Goal: Transaction & Acquisition: Purchase product/service

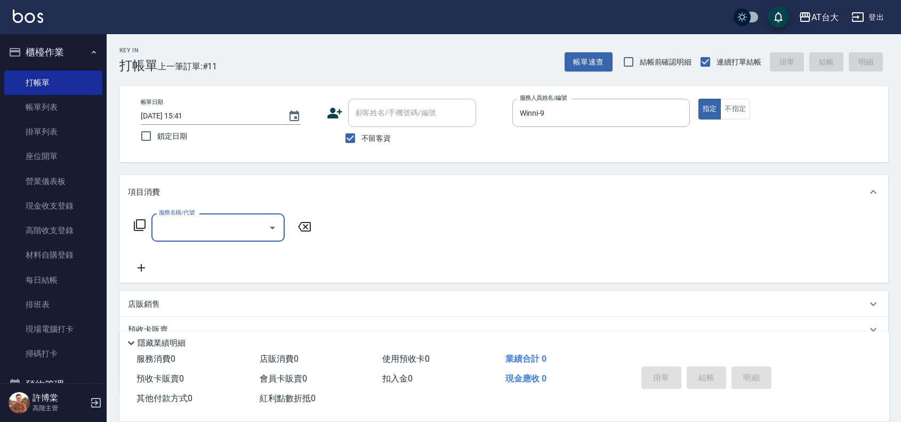
click at [213, 218] on input "服務名稱/代號" at bounding box center [210, 227] width 108 height 19
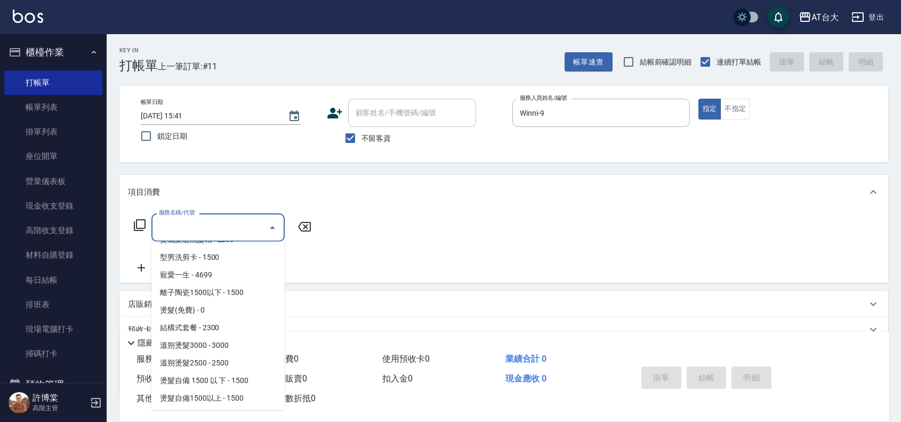
scroll to position [400, 0]
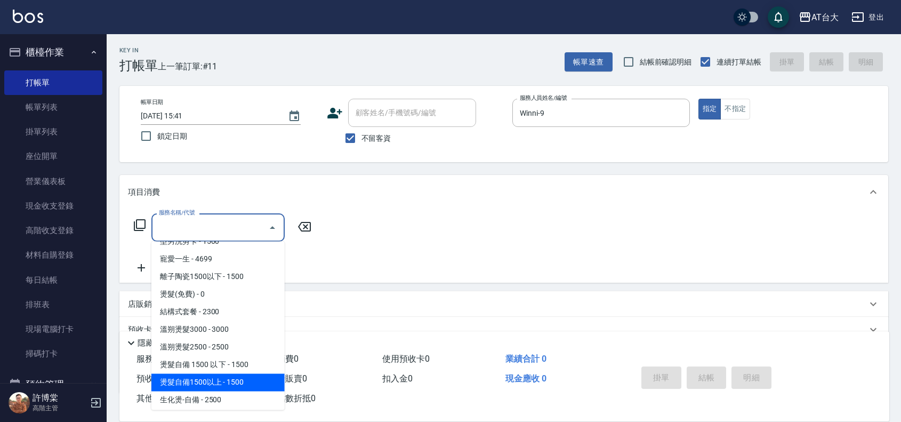
click at [217, 390] on span "燙髮自備1500以上 - 1500" at bounding box center [217, 383] width 133 height 18
type input "燙髮自備1500以上(222)"
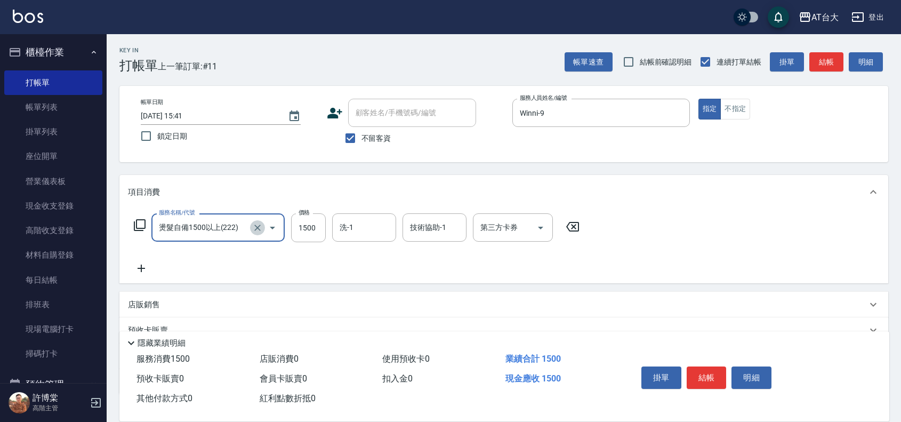
drag, startPoint x: 256, startPoint y: 224, endPoint x: 280, endPoint y: 220, distance: 23.8
click at [276, 220] on div at bounding box center [265, 227] width 30 height 28
drag, startPoint x: 253, startPoint y: 224, endPoint x: 257, endPoint y: 228, distance: 6.0
click at [257, 228] on icon "Clear" at bounding box center [257, 227] width 11 height 11
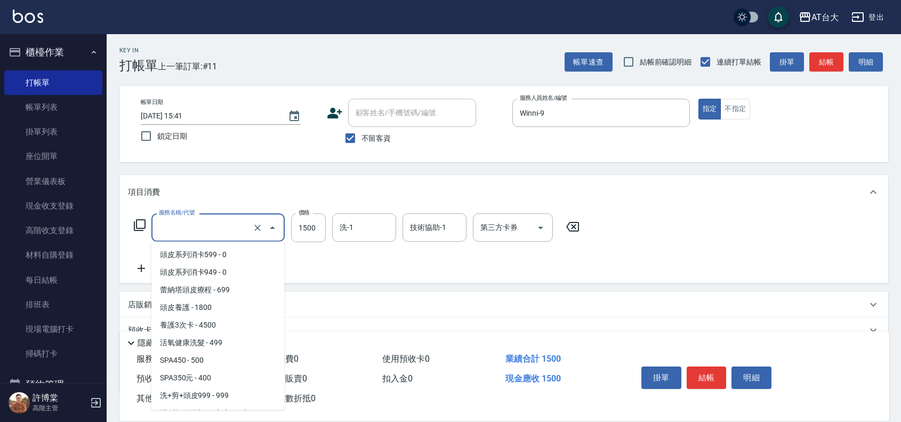
click at [219, 228] on input "服務名稱/代號" at bounding box center [203, 227] width 94 height 19
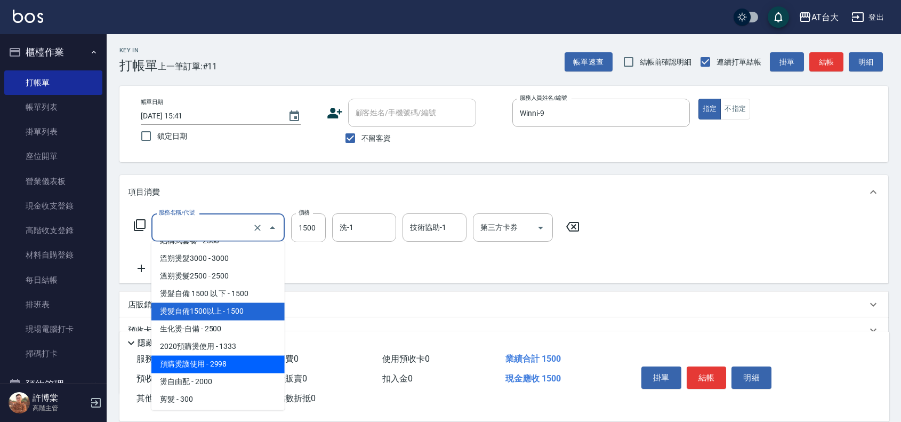
scroll to position [448, 0]
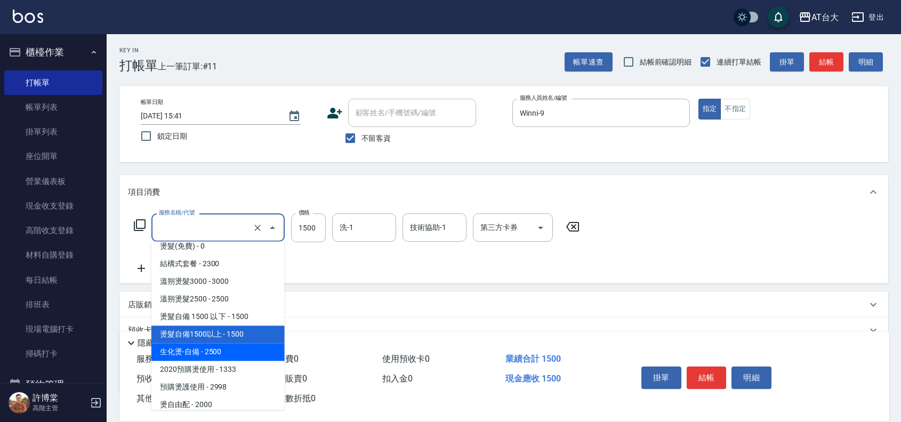
click at [214, 348] on span "生化燙-自備 - 2500" at bounding box center [217, 352] width 133 height 18
type input "生化燙-自備(227)"
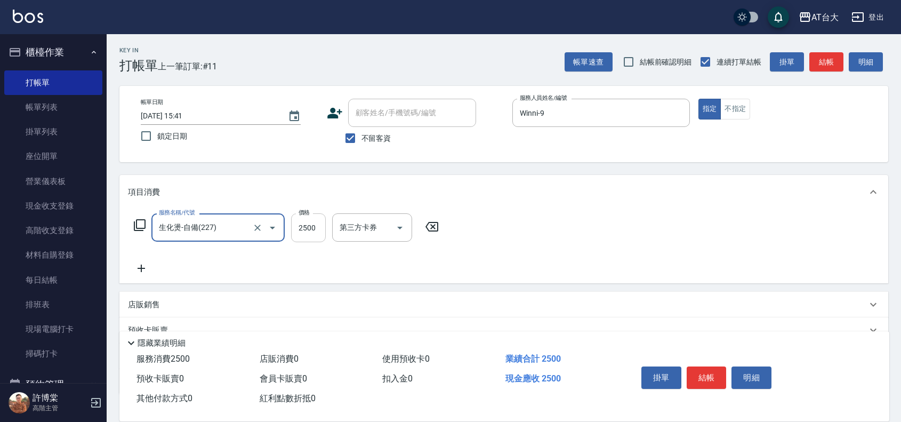
click at [300, 229] on input "2500" at bounding box center [308, 227] width 35 height 29
type input "2499"
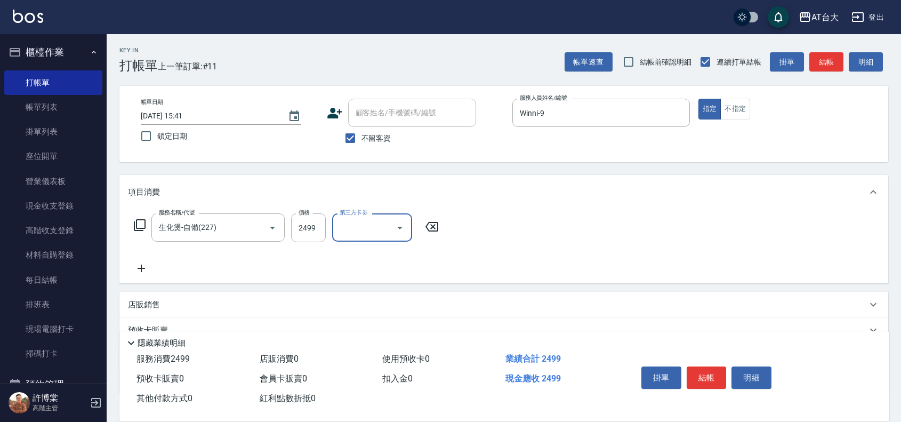
drag, startPoint x: 699, startPoint y: 369, endPoint x: 720, endPoint y: 392, distance: 30.6
click at [718, 392] on div "掛單 結帳 明細" at bounding box center [706, 379] width 139 height 34
click at [697, 366] on button "結帳" at bounding box center [706, 377] width 40 height 22
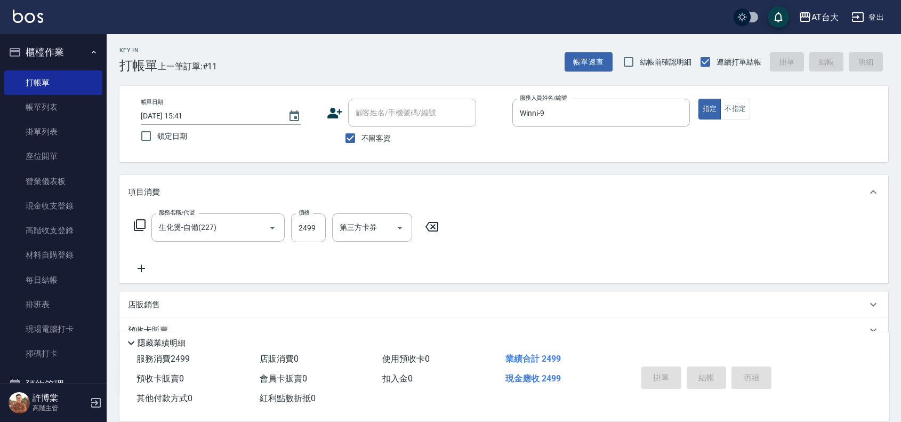
type input "[DATE] 16:14"
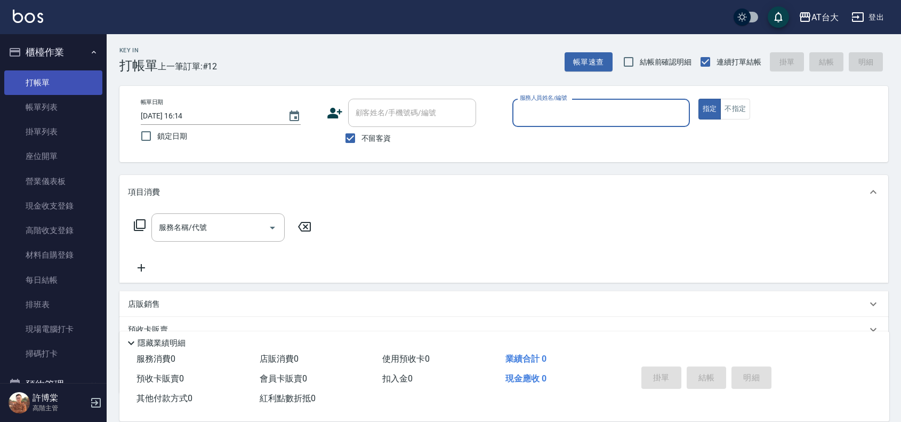
drag, startPoint x: 22, startPoint y: 109, endPoint x: 9, endPoint y: 80, distance: 31.5
click at [22, 109] on link "帳單列表" at bounding box center [53, 107] width 98 height 25
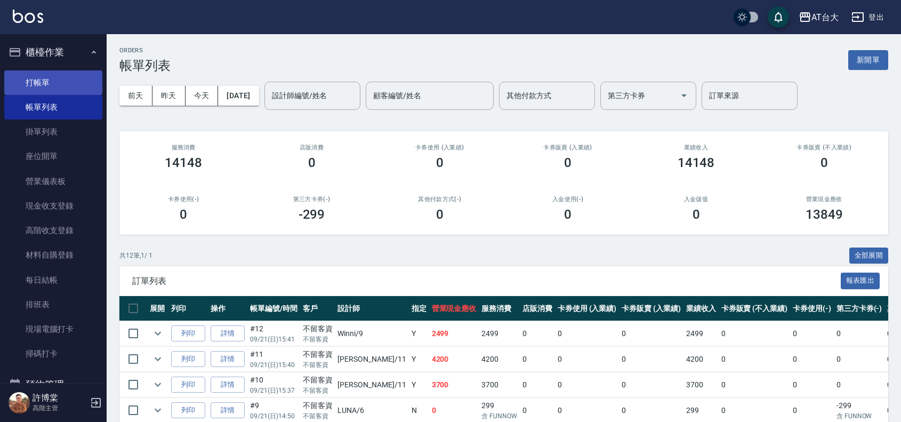
click at [9, 80] on link "打帳單" at bounding box center [53, 82] width 98 height 25
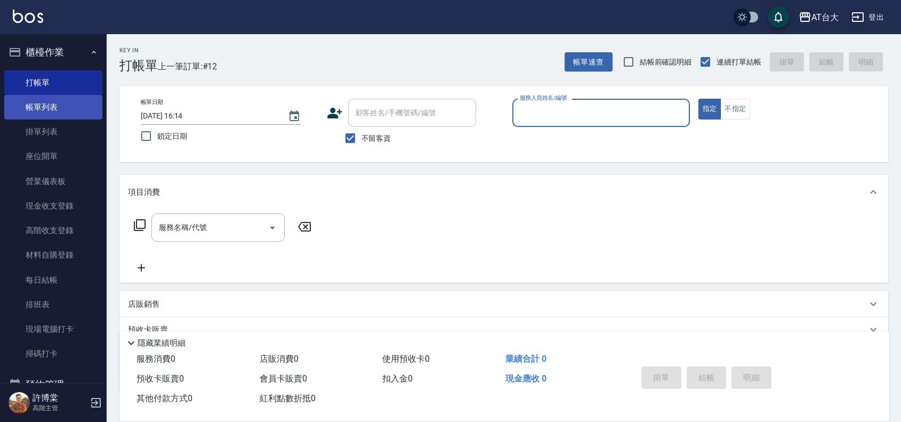
click at [54, 112] on link "帳單列表" at bounding box center [53, 107] width 98 height 25
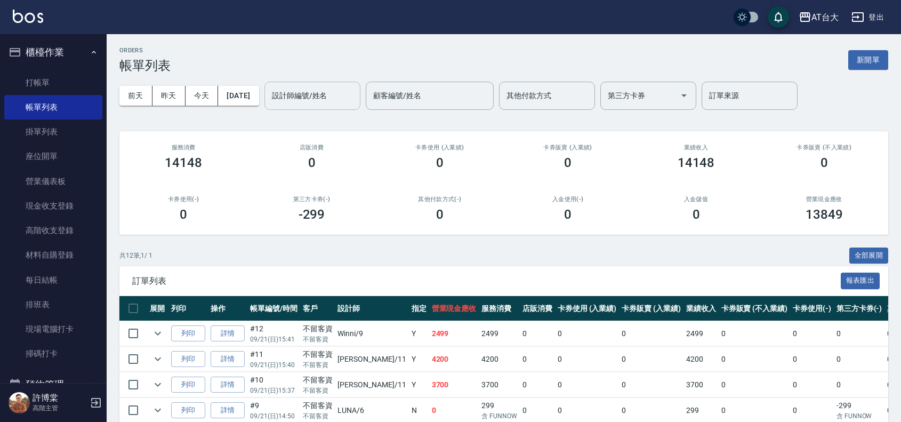
click at [307, 100] on input "設計師編號/姓名" at bounding box center [312, 95] width 86 height 19
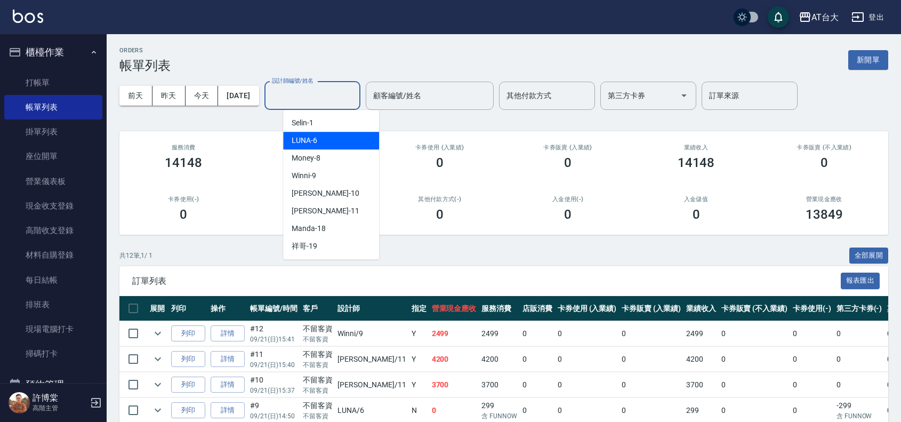
click at [224, 47] on div "ORDERS 帳單列表 新開單" at bounding box center [503, 60] width 769 height 26
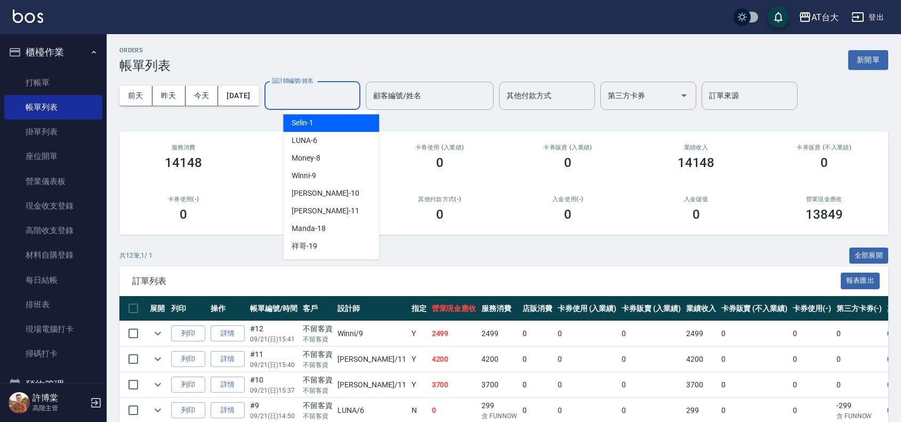
click at [356, 96] on input "設計師編號/姓名" at bounding box center [312, 95] width 86 height 19
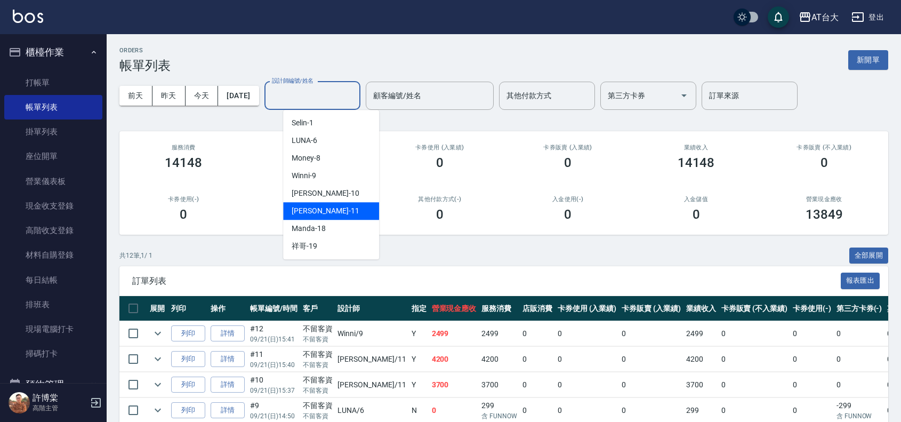
click at [358, 211] on div "[PERSON_NAME] -11" at bounding box center [331, 211] width 96 height 18
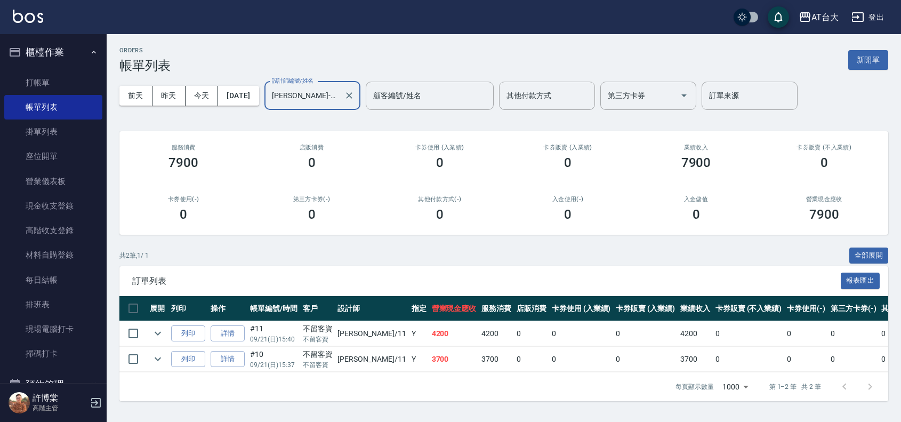
click at [340, 97] on input "[PERSON_NAME]-11" at bounding box center [304, 95] width 70 height 19
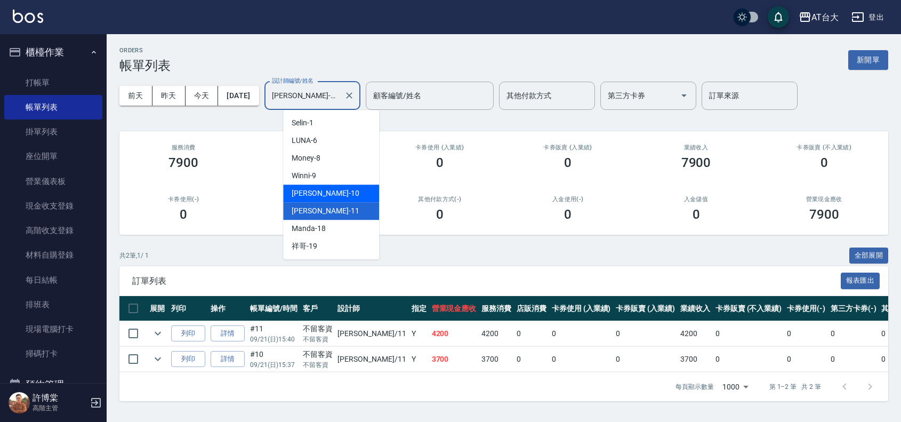
click at [342, 187] on div "JOJO -10" at bounding box center [331, 193] width 96 height 18
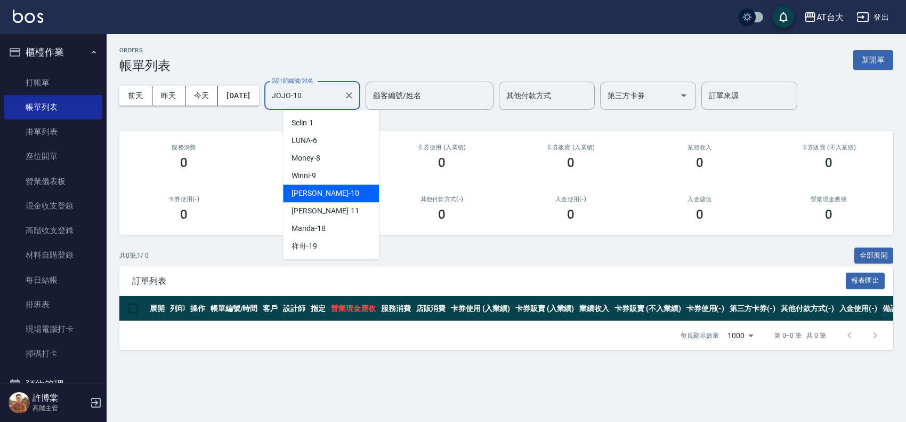
click at [338, 96] on input "JOJO-10" at bounding box center [304, 95] width 70 height 19
click at [340, 175] on div "Winni -9" at bounding box center [331, 176] width 96 height 18
type input "Winni-9"
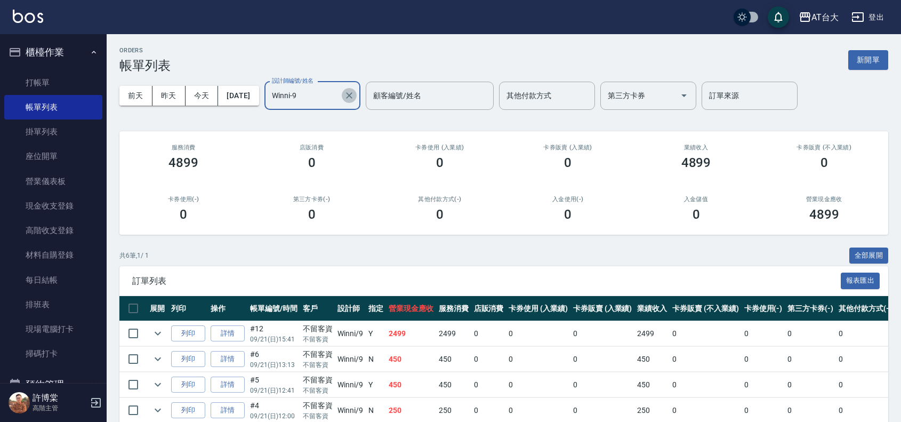
click at [354, 96] on icon "Clear" at bounding box center [349, 95] width 11 height 11
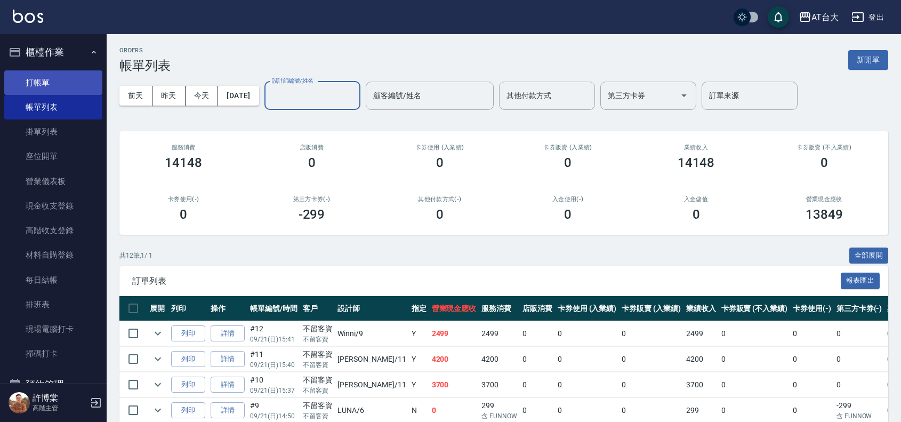
click at [59, 77] on link "打帳單" at bounding box center [53, 82] width 98 height 25
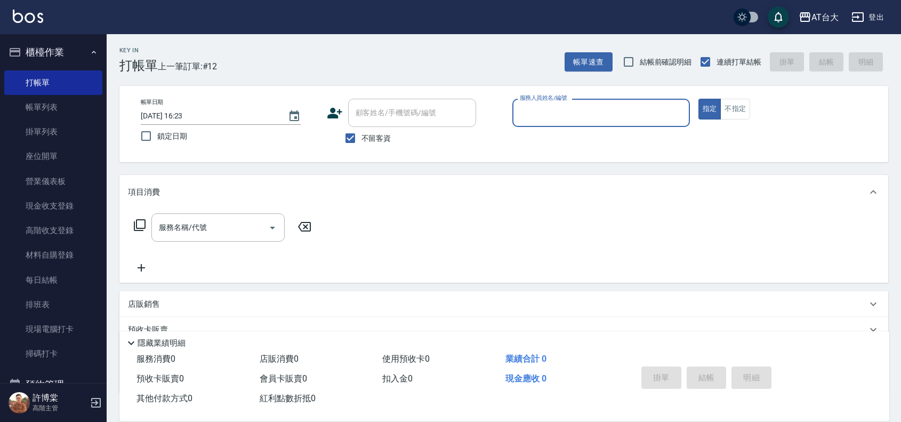
drag, startPoint x: 44, startPoint y: 107, endPoint x: 201, endPoint y: 0, distance: 189.5
click at [44, 107] on link "帳單列表" at bounding box center [53, 107] width 98 height 25
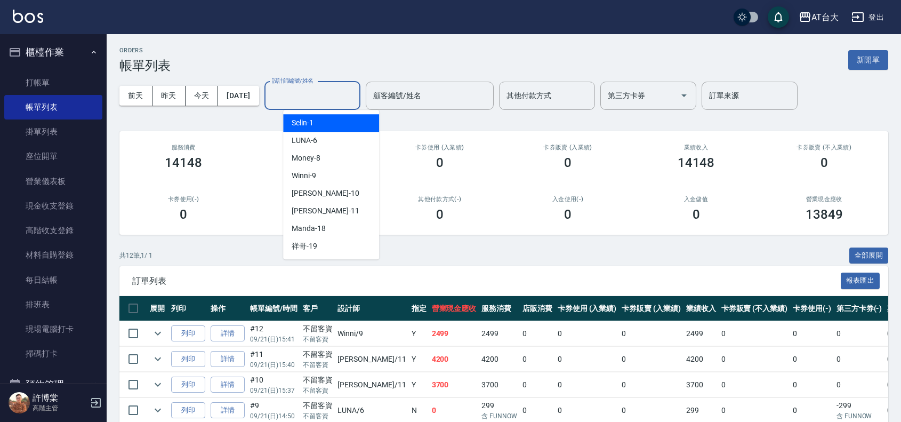
click at [310, 102] on input "設計師編號/姓名" at bounding box center [312, 95] width 86 height 19
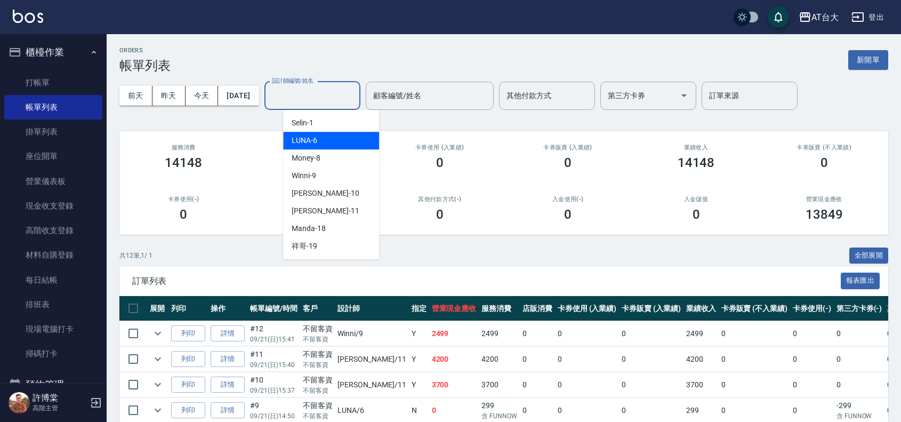
click at [328, 143] on div "LUNA -6" at bounding box center [331, 141] width 96 height 18
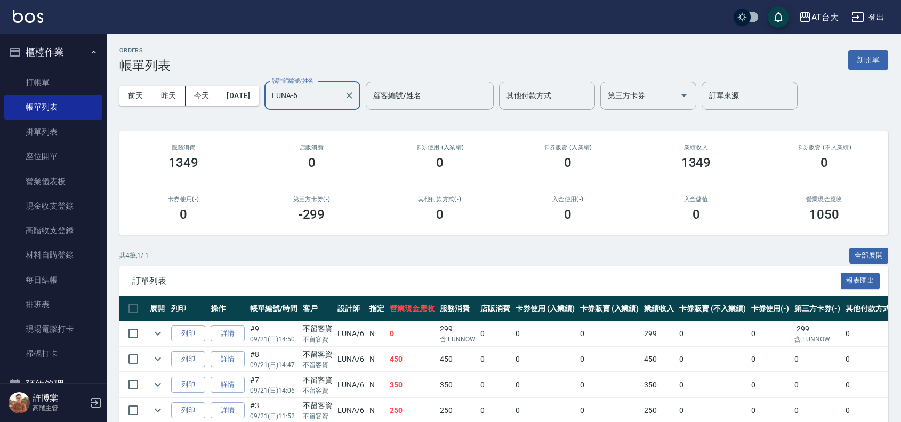
click at [340, 97] on input "LUNA-6" at bounding box center [304, 95] width 70 height 19
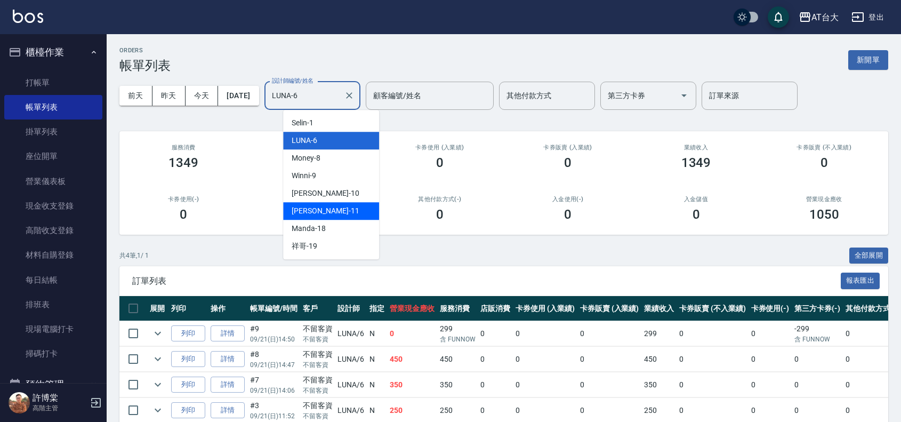
click at [344, 204] on div "[PERSON_NAME] -11" at bounding box center [331, 211] width 96 height 18
type input "[PERSON_NAME]-11"
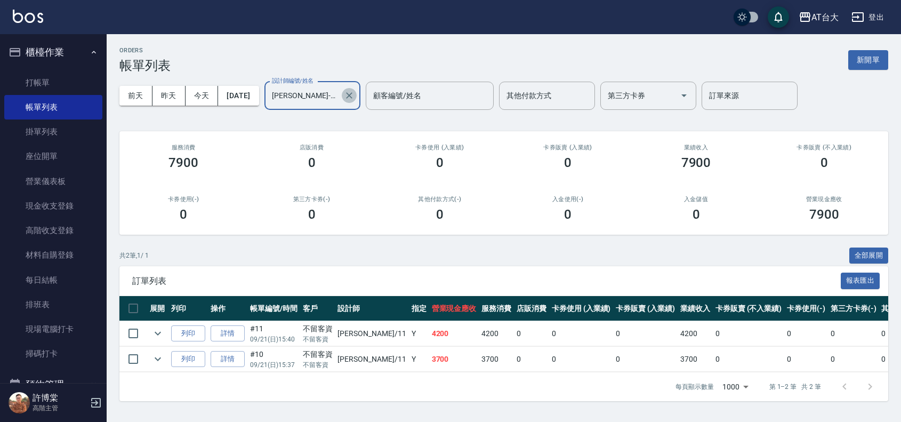
click at [352, 96] on icon "Clear" at bounding box center [349, 95] width 6 height 6
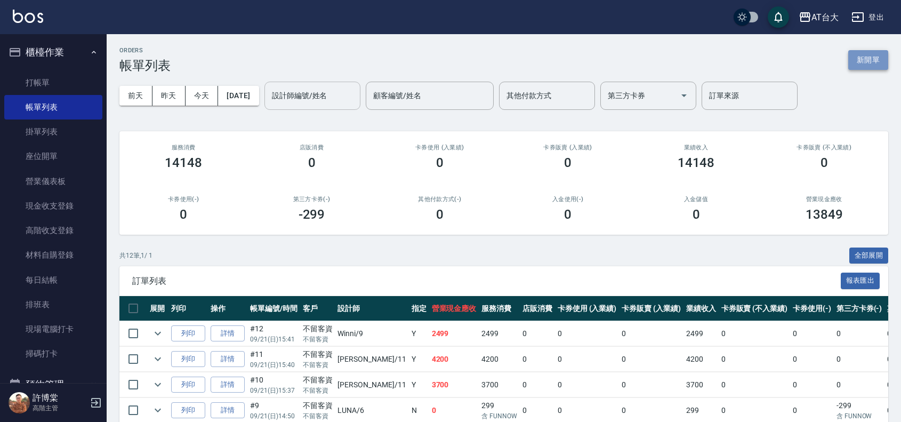
click at [869, 60] on button "新開單" at bounding box center [868, 60] width 40 height 20
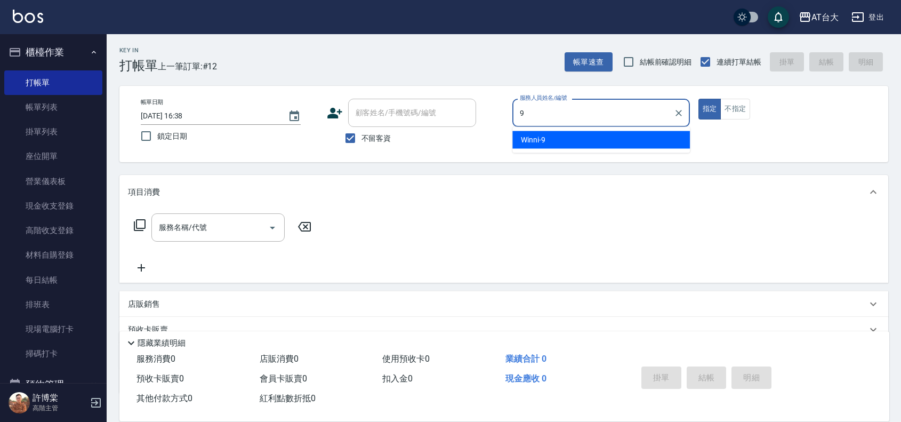
type input "Winni-9"
type button "true"
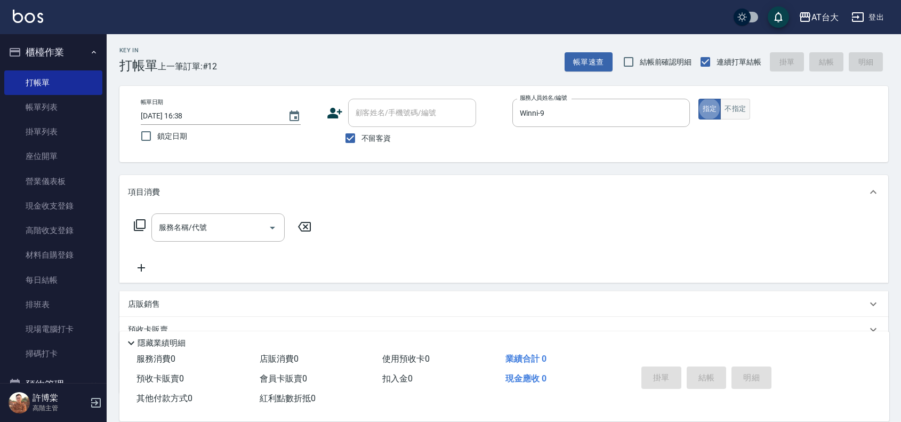
click at [745, 107] on button "不指定" at bounding box center [735, 109] width 30 height 21
click at [241, 220] on input "服務名稱/代號" at bounding box center [210, 227] width 108 height 19
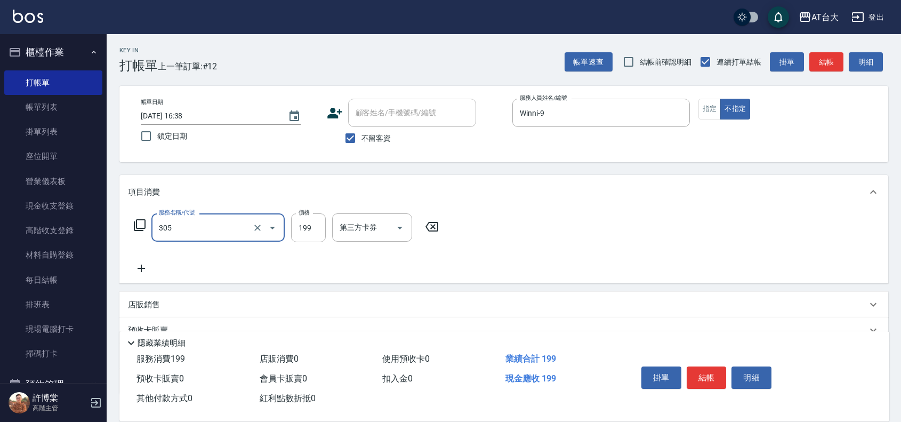
type input "剪髮(305)"
type input "250"
click at [718, 375] on button "結帳" at bounding box center [706, 377] width 40 height 22
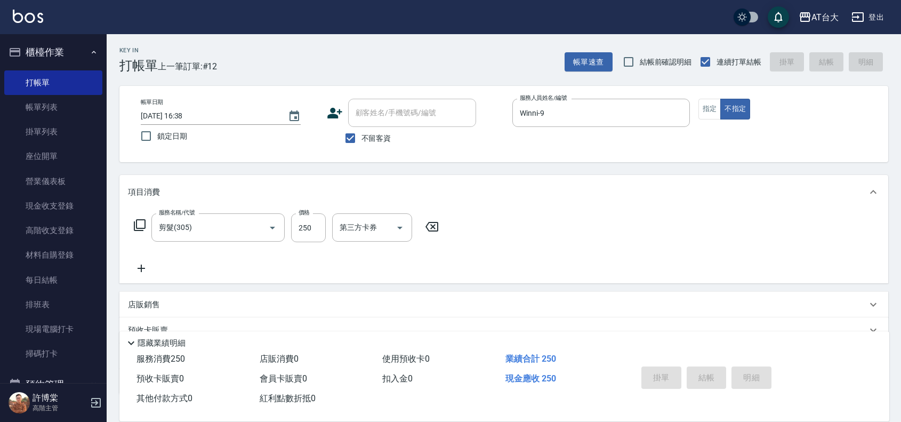
type input "[DATE] 16:52"
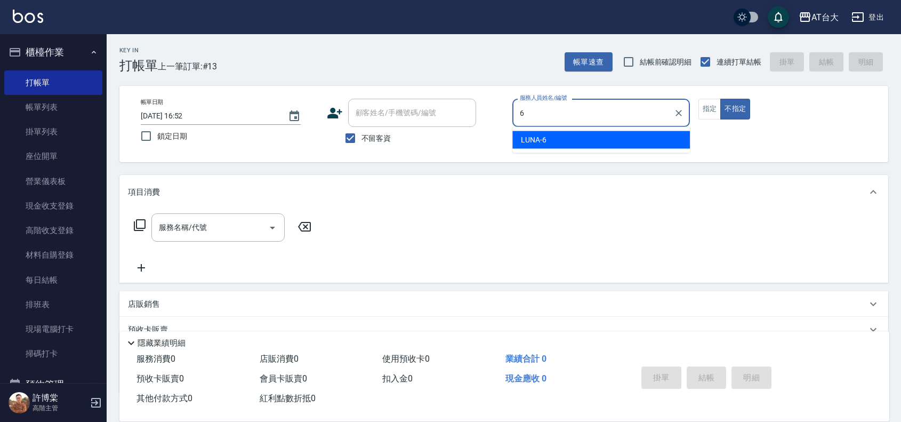
type input "6"
type button "false"
type input "LUNA-6"
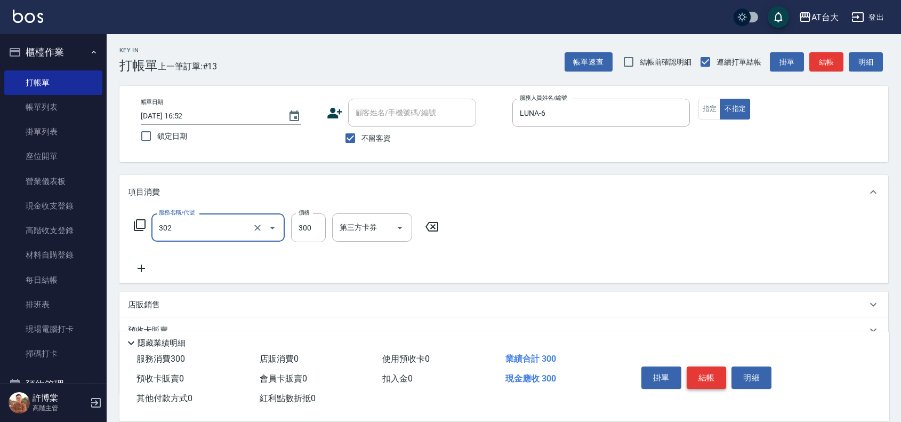
type input "剪髮(302)"
type input "450"
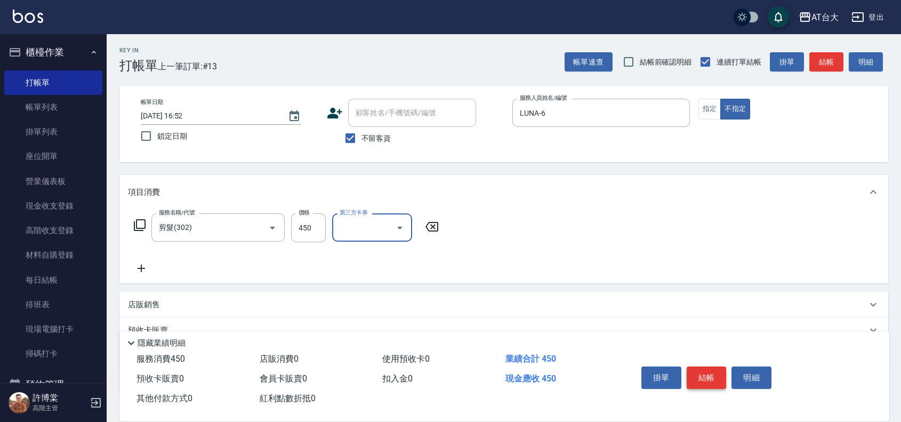
click at [708, 367] on button "結帳" at bounding box center [706, 377] width 40 height 22
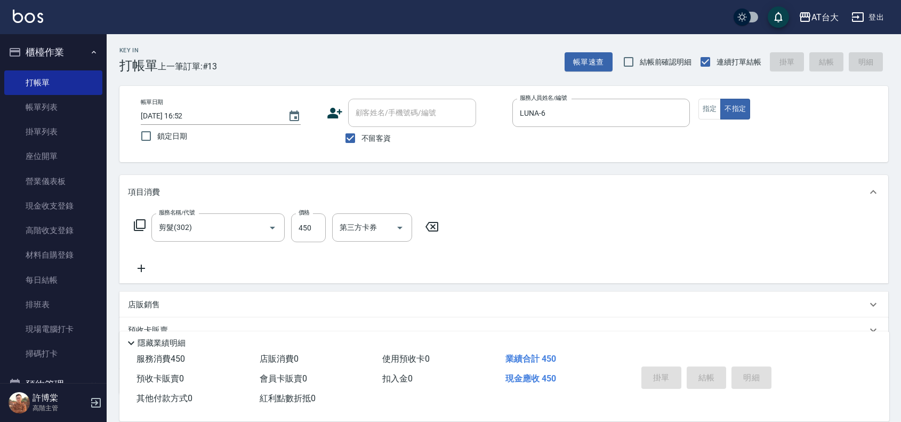
type input "[DATE] 17:13"
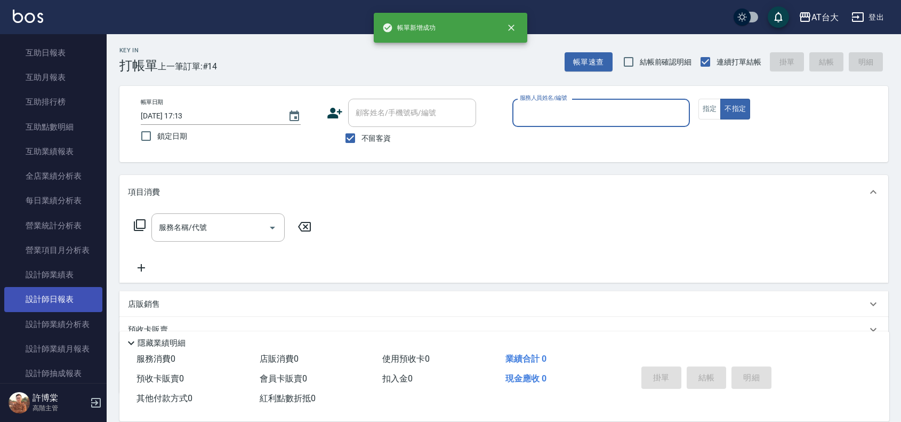
scroll to position [533, 0]
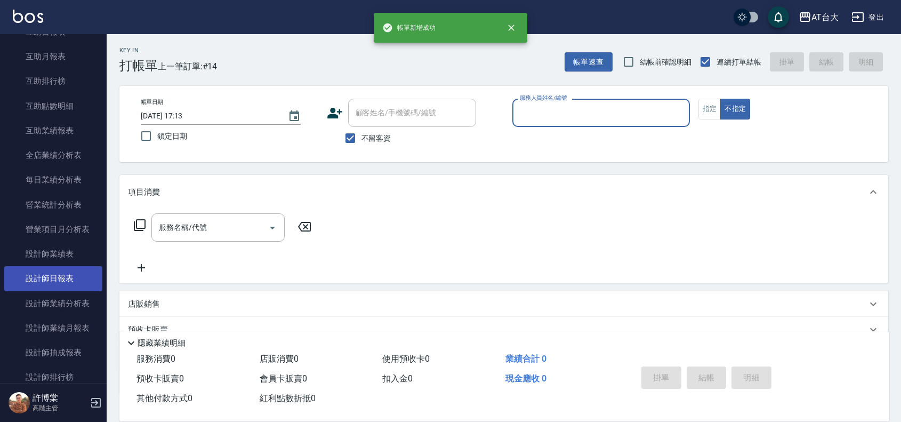
click at [36, 271] on link "設計師日報表" at bounding box center [53, 278] width 98 height 25
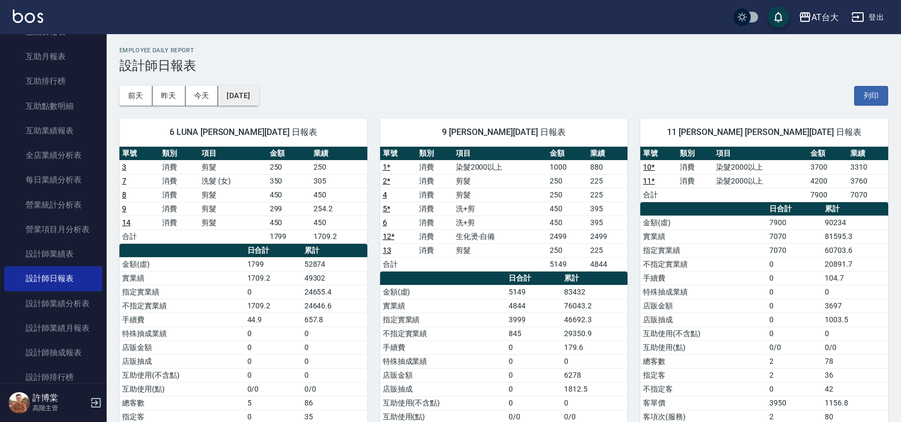
click at [258, 104] on button "[DATE]" at bounding box center [238, 96] width 41 height 20
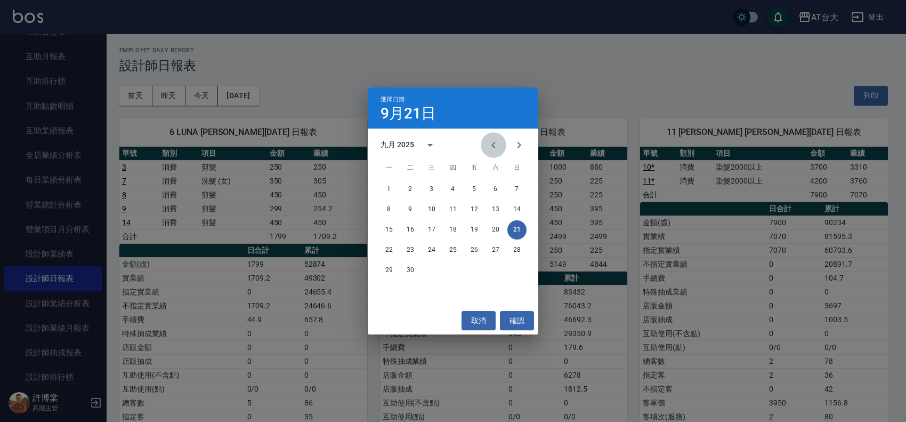
click at [503, 152] on button "Previous month" at bounding box center [494, 145] width 26 height 26
click at [457, 248] on button "21" at bounding box center [452, 249] width 19 height 19
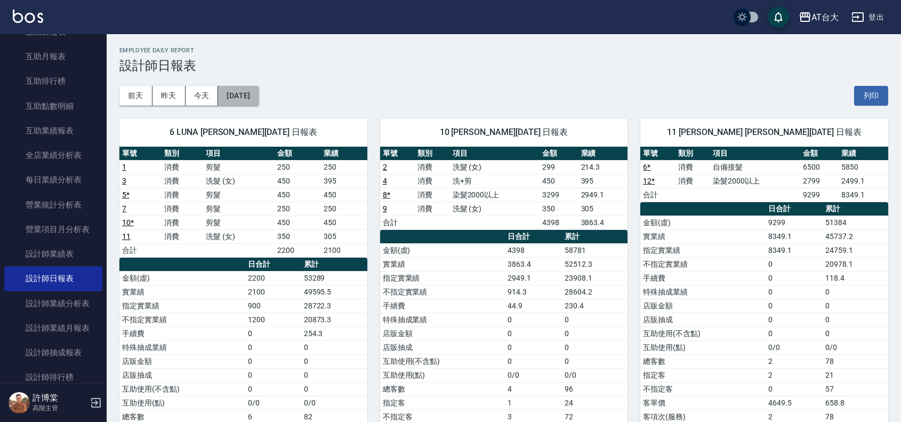
click at [258, 87] on button "[DATE]" at bounding box center [238, 96] width 41 height 20
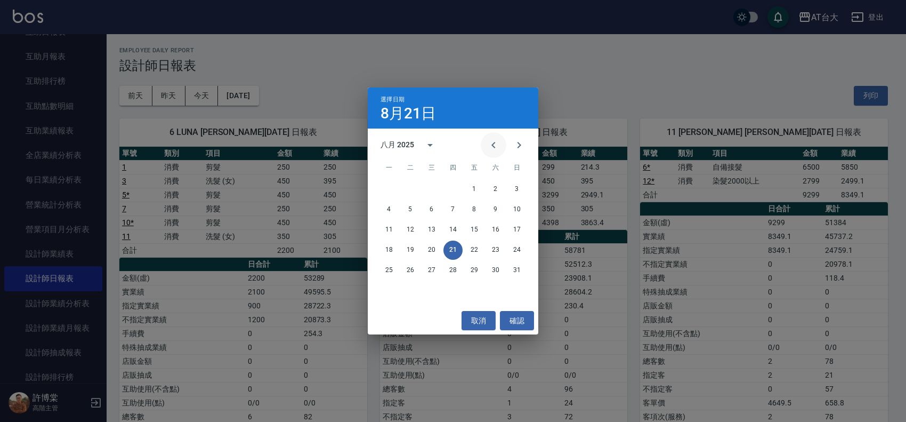
click at [498, 145] on icon "Previous month" at bounding box center [493, 145] width 13 height 13
click at [387, 253] on button "21" at bounding box center [388, 249] width 19 height 19
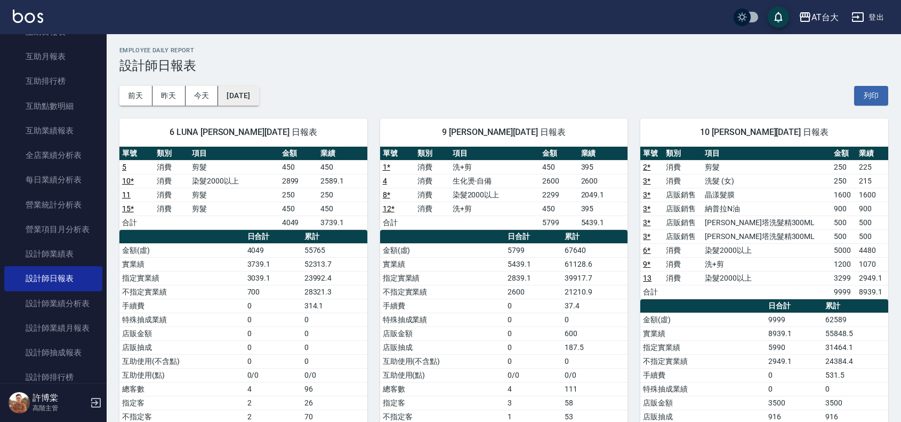
click at [239, 102] on button "[DATE]" at bounding box center [238, 96] width 41 height 20
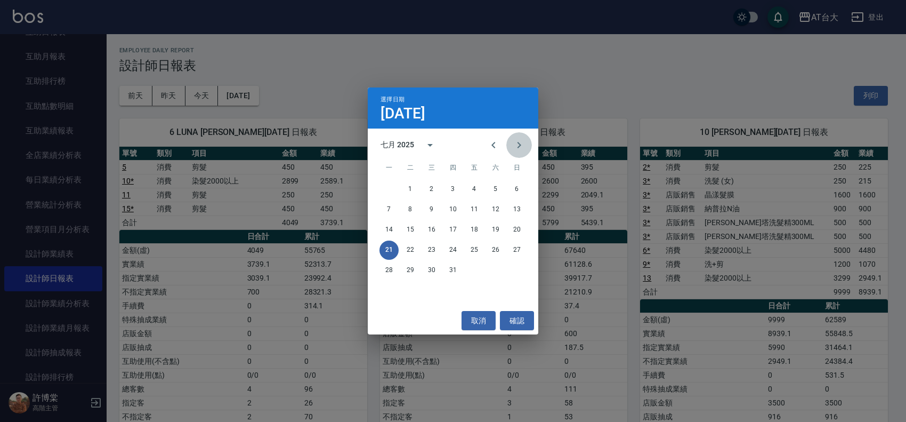
click at [514, 142] on icon "Next month" at bounding box center [519, 145] width 13 height 13
click at [448, 253] on button "21" at bounding box center [452, 249] width 19 height 19
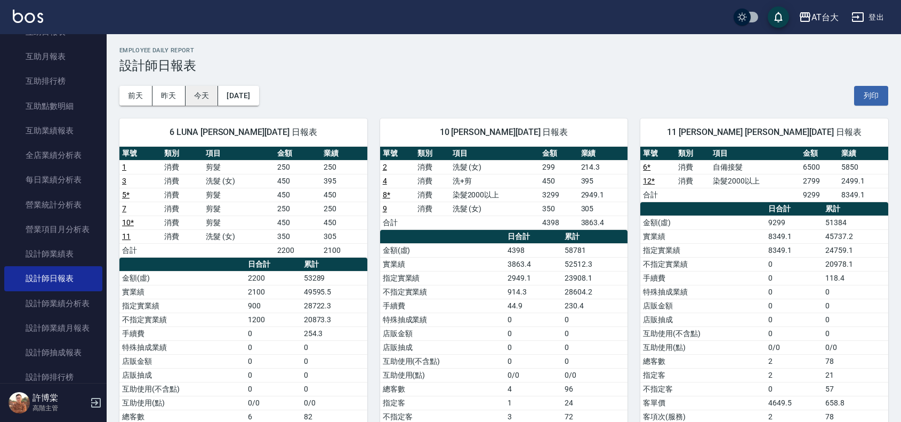
click at [211, 97] on button "今天" at bounding box center [201, 96] width 33 height 20
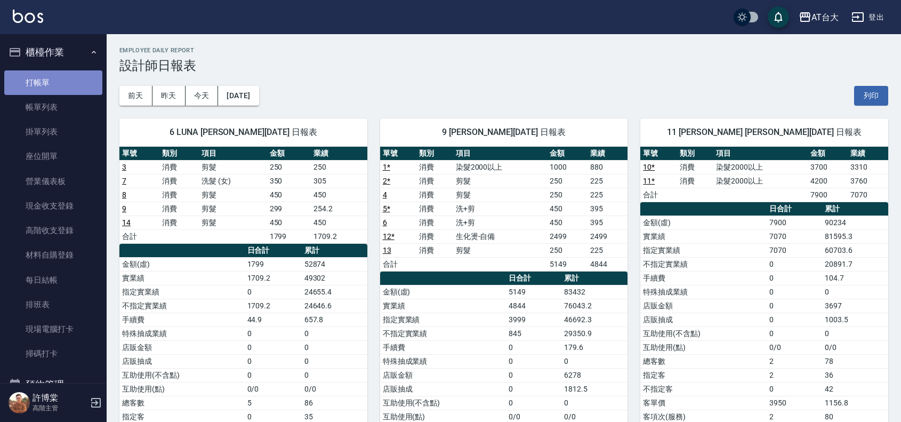
click at [77, 82] on link "打帳單" at bounding box center [53, 82] width 98 height 25
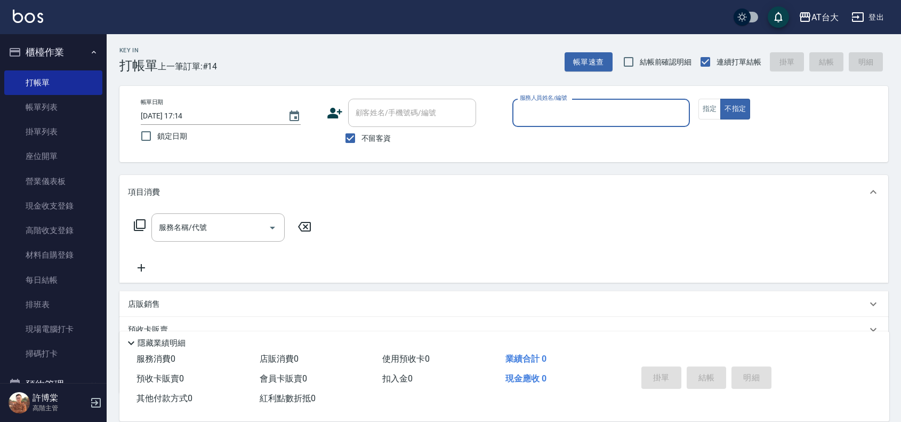
click at [720, 99] on button "不指定" at bounding box center [735, 109] width 30 height 21
type button "false"
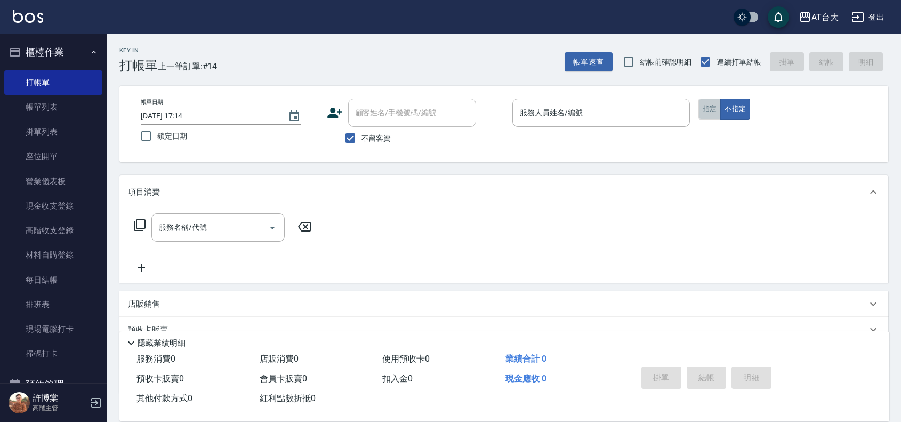
click at [704, 113] on button "指定" at bounding box center [709, 109] width 23 height 21
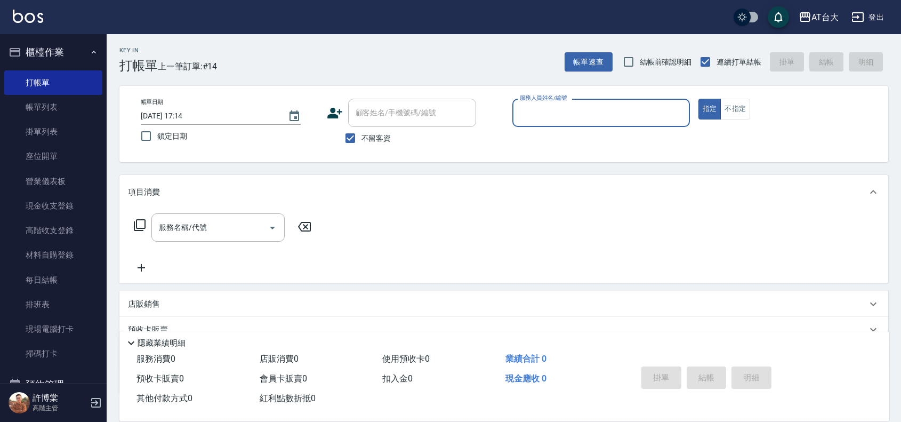
click at [647, 107] on input "服務人員姓名/編號" at bounding box center [601, 112] width 168 height 19
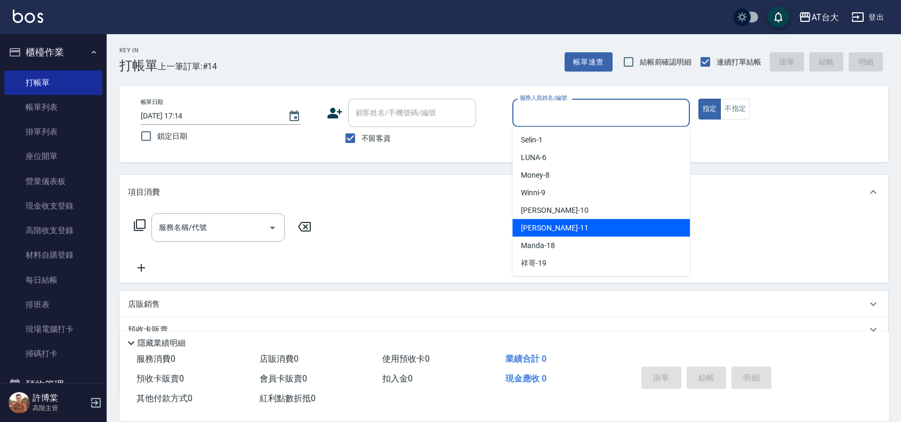
click at [600, 227] on div "[PERSON_NAME] -11" at bounding box center [600, 228] width 177 height 18
type input "[PERSON_NAME]-11"
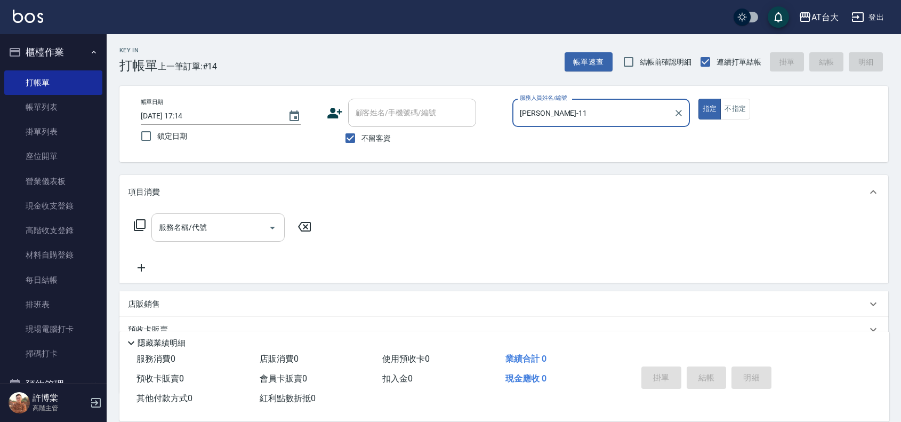
click at [258, 230] on input "服務名稱/代號" at bounding box center [210, 227] width 108 height 19
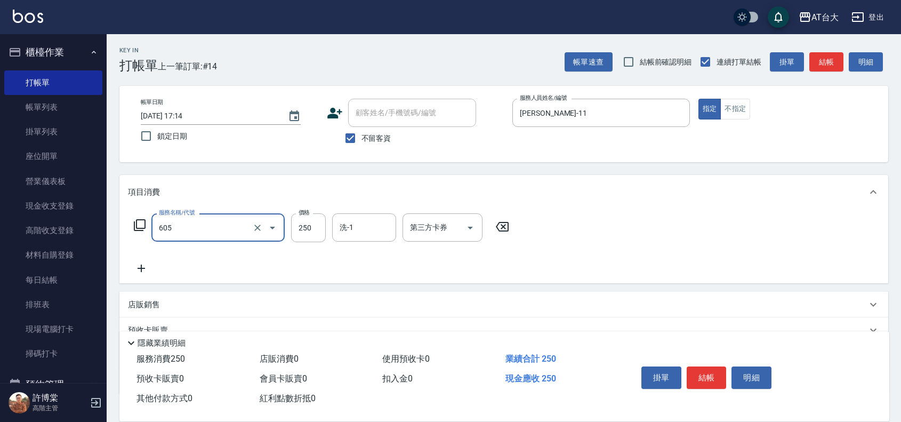
type input "洗髮 (女)(605)"
click at [707, 373] on button "結帳" at bounding box center [706, 377] width 40 height 22
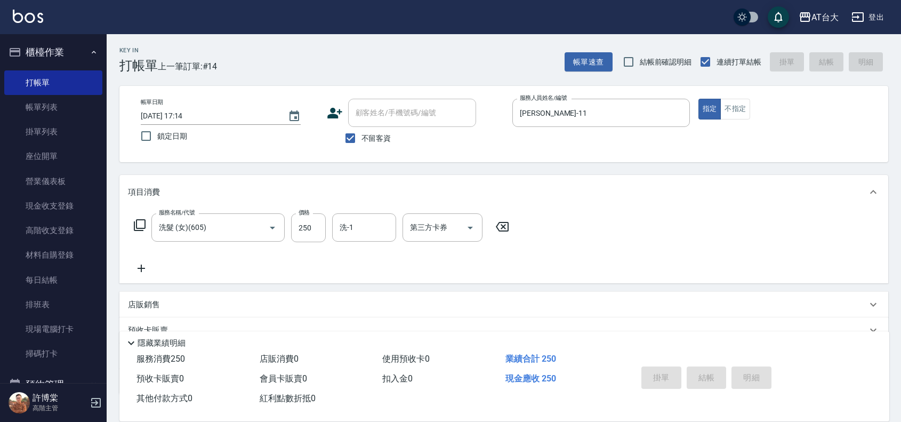
type input "[DATE] 17:15"
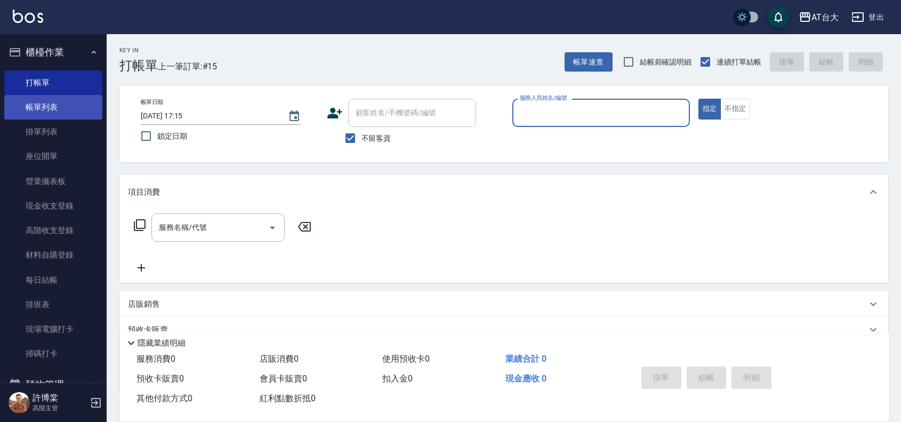
click at [30, 110] on link "帳單列表" at bounding box center [53, 107] width 98 height 25
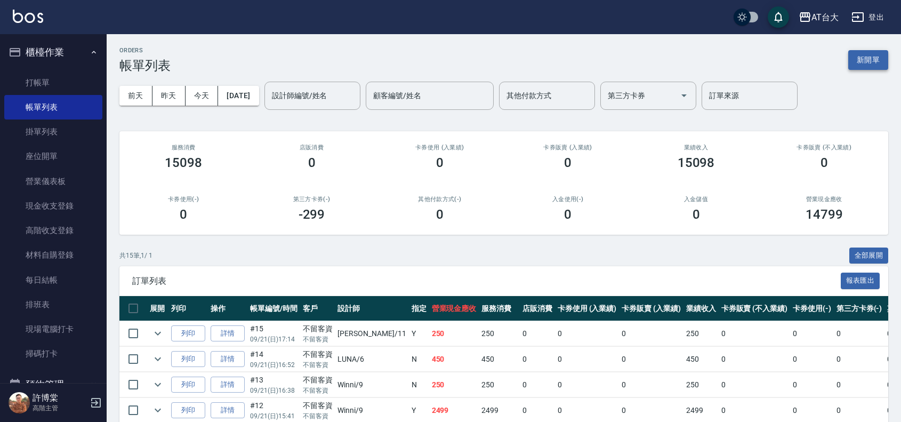
click at [849, 54] on button "新開單" at bounding box center [868, 60] width 40 height 20
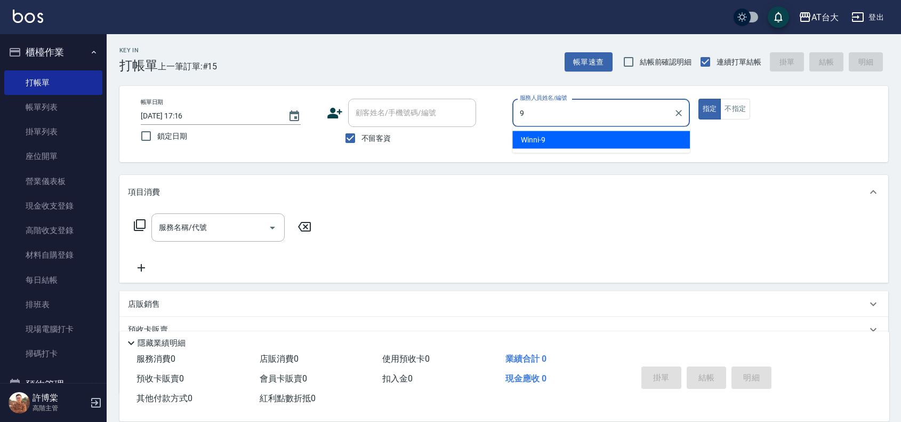
type input "Winni-9"
type button "true"
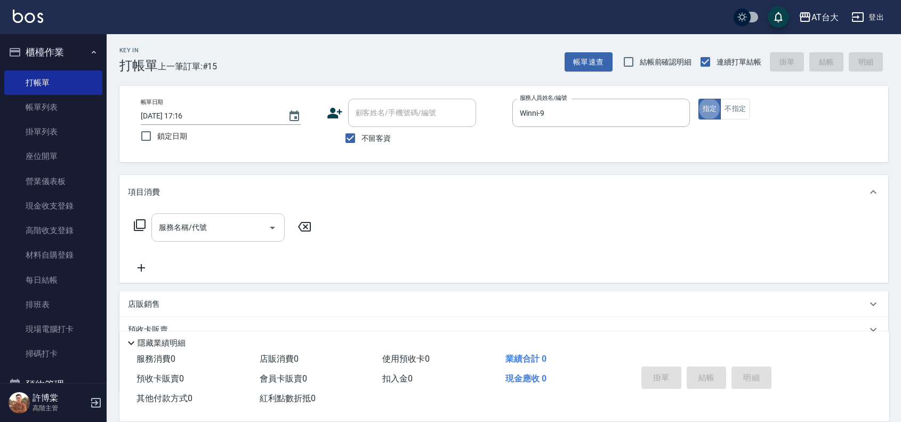
click at [236, 214] on div "服務名稱/代號" at bounding box center [217, 227] width 133 height 28
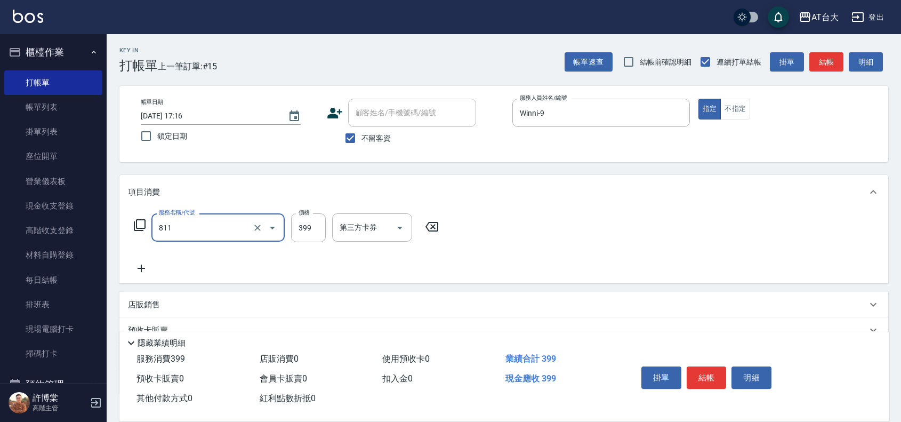
type input "洗+剪(811)"
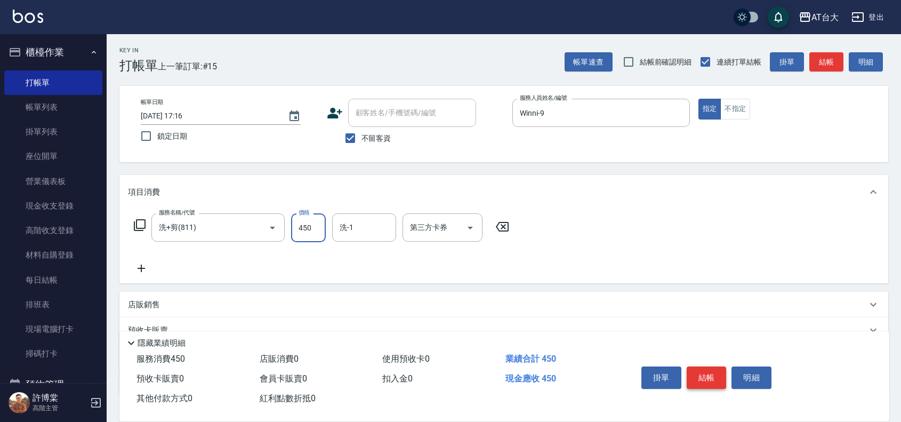
type input "450"
click at [717, 382] on button "結帳" at bounding box center [706, 377] width 40 height 22
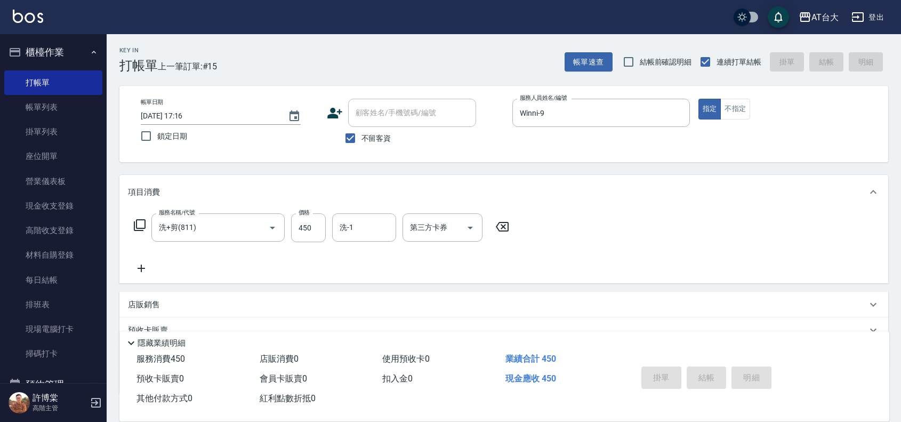
type input "[DATE] 17:29"
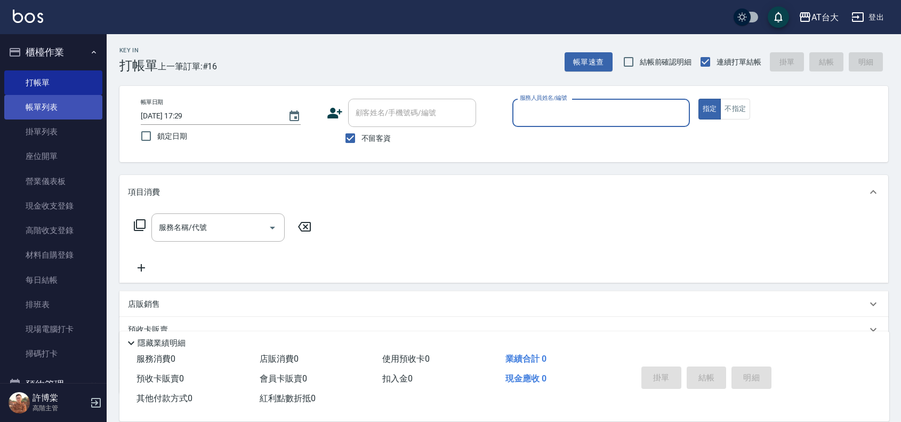
drag, startPoint x: 22, startPoint y: 114, endPoint x: 92, endPoint y: 102, distance: 70.8
click at [22, 114] on link "帳單列表" at bounding box center [53, 107] width 98 height 25
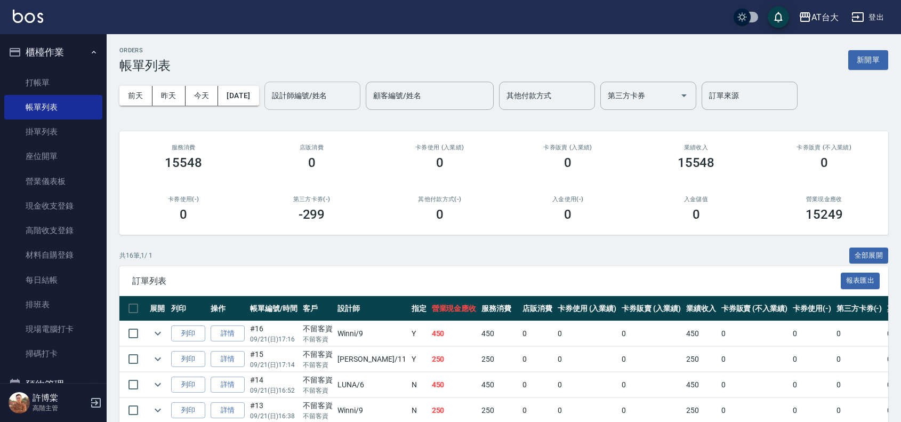
click at [316, 100] on input "設計師編號/姓名" at bounding box center [312, 95] width 86 height 19
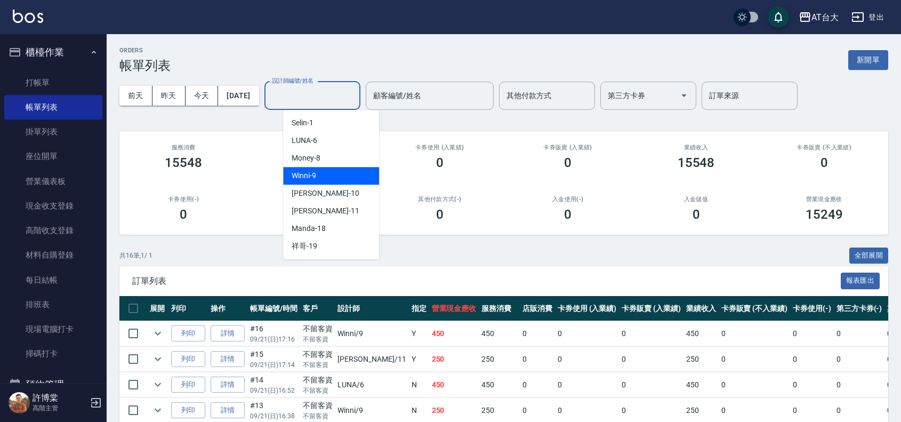
click at [331, 171] on div "Winni -9" at bounding box center [331, 176] width 96 height 18
type input "Winni-9"
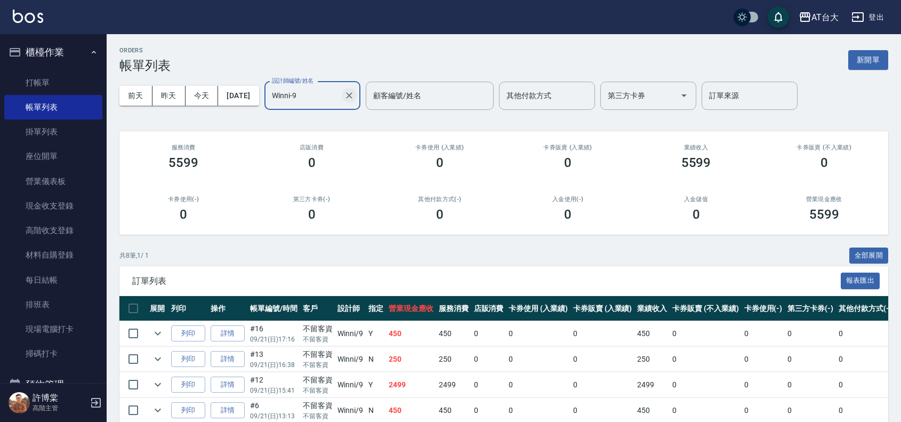
click at [357, 96] on button "Clear" at bounding box center [349, 95] width 15 height 15
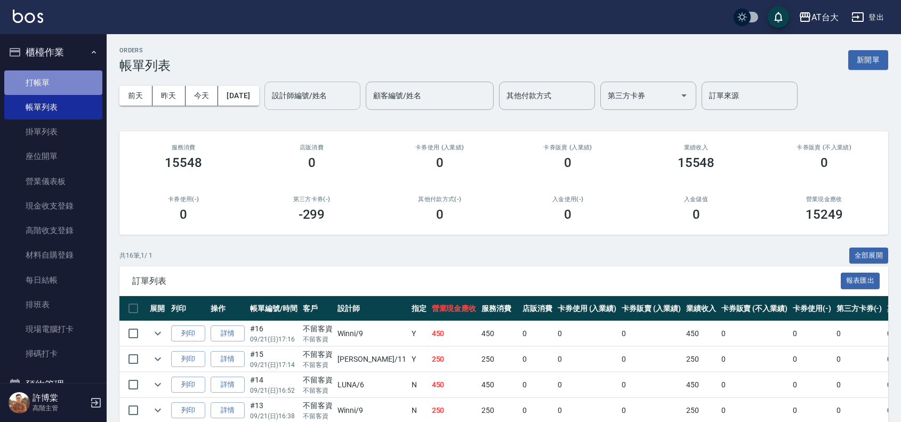
click at [83, 76] on link "打帳單" at bounding box center [53, 82] width 98 height 25
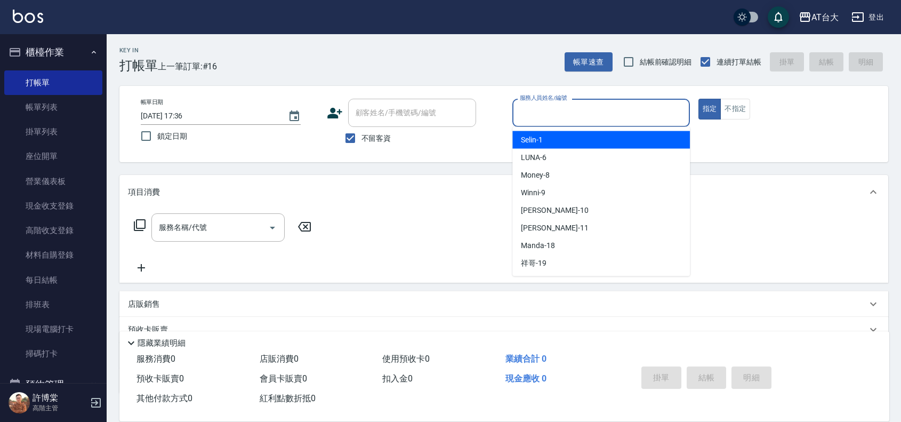
click at [618, 120] on input "服務人員姓名/編號" at bounding box center [601, 112] width 168 height 19
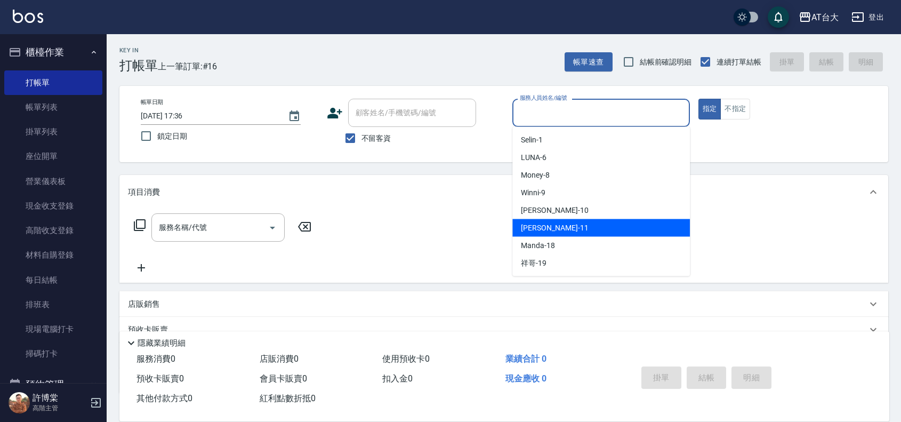
click at [600, 224] on div "[PERSON_NAME] -11" at bounding box center [600, 228] width 177 height 18
type input "[PERSON_NAME]-11"
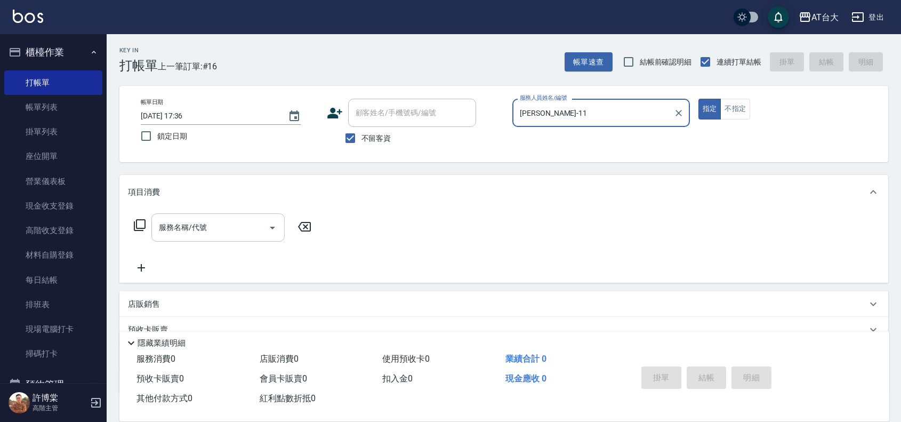
click at [177, 223] on input "服務名稱/代號" at bounding box center [210, 227] width 108 height 19
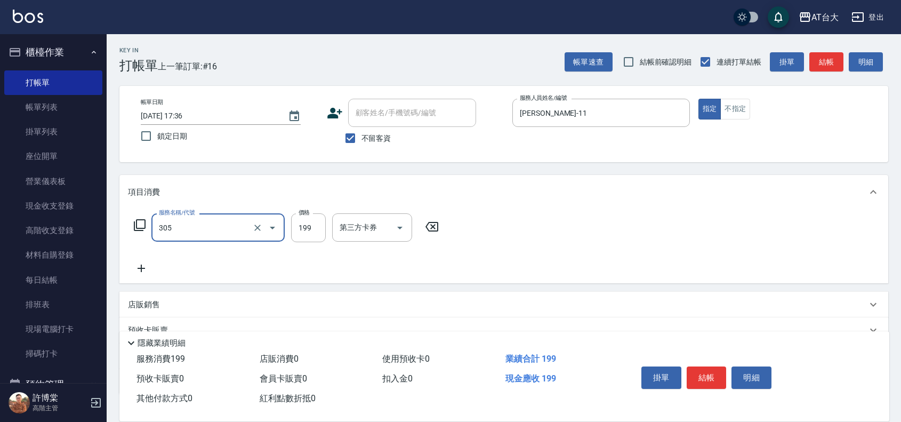
type input "剪髮(305)"
type input "250"
click at [701, 368] on button "結帳" at bounding box center [706, 377] width 40 height 22
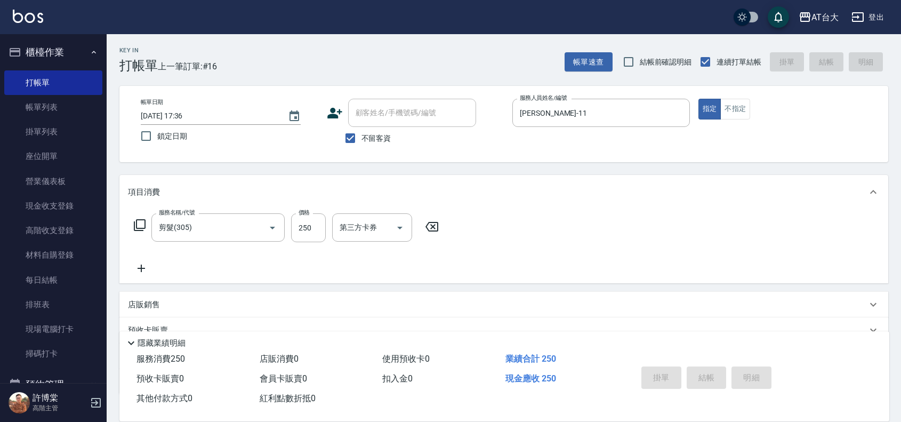
type input "[DATE] 17:41"
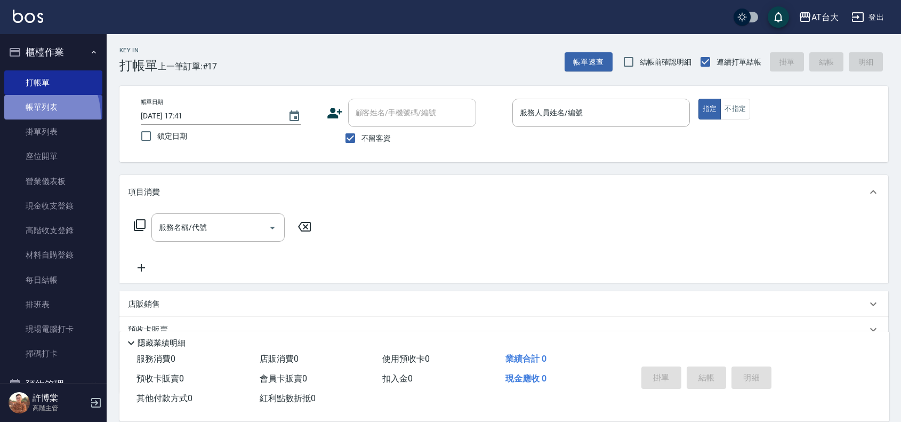
click at [31, 116] on link "帳單列表" at bounding box center [53, 107] width 98 height 25
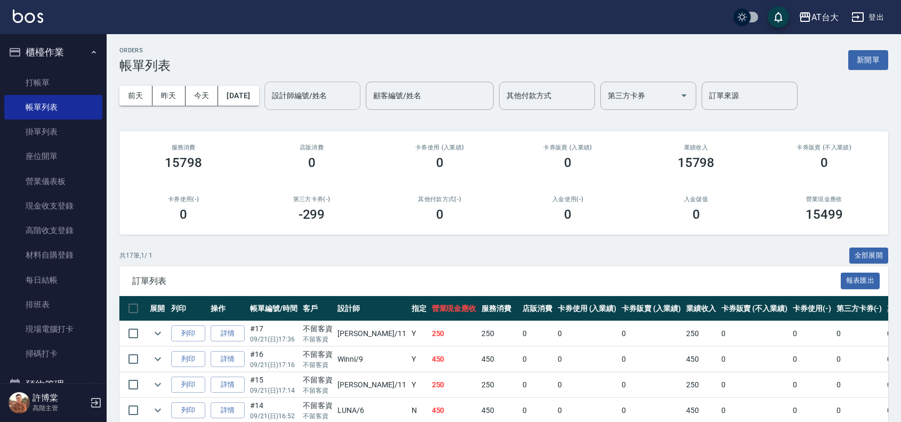
click at [314, 92] on input "設計師編號/姓名" at bounding box center [312, 95] width 86 height 19
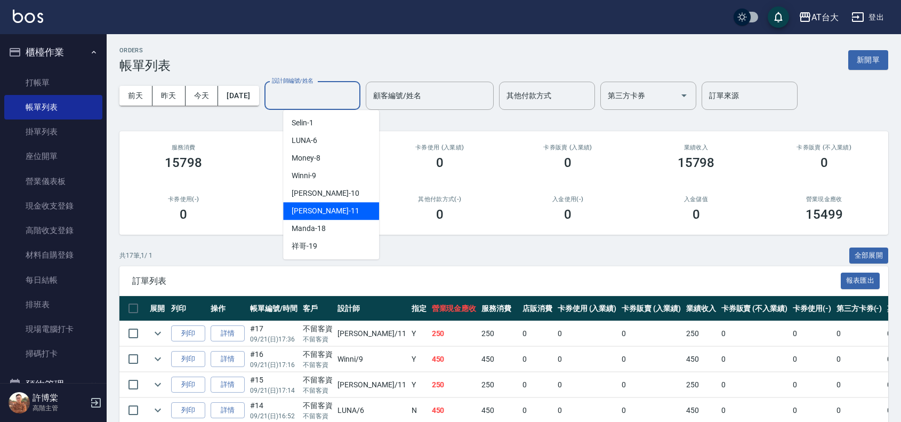
click at [344, 211] on div "[PERSON_NAME] -11" at bounding box center [331, 211] width 96 height 18
type input "[PERSON_NAME]-11"
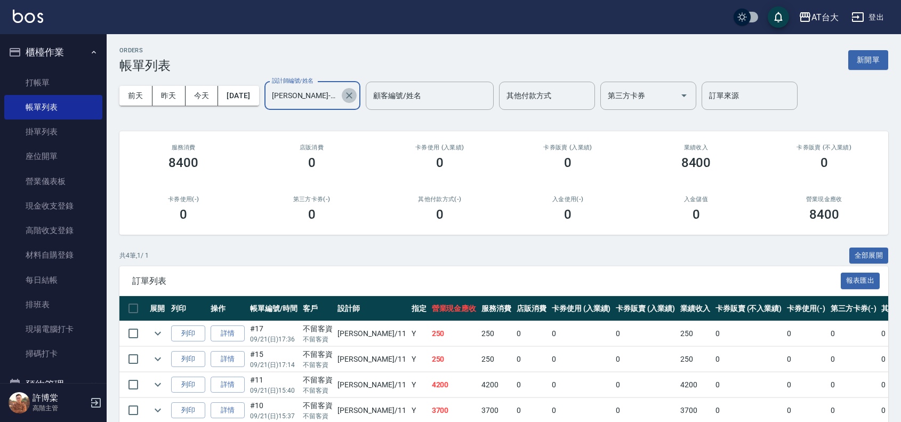
click at [354, 96] on icon "Clear" at bounding box center [349, 95] width 11 height 11
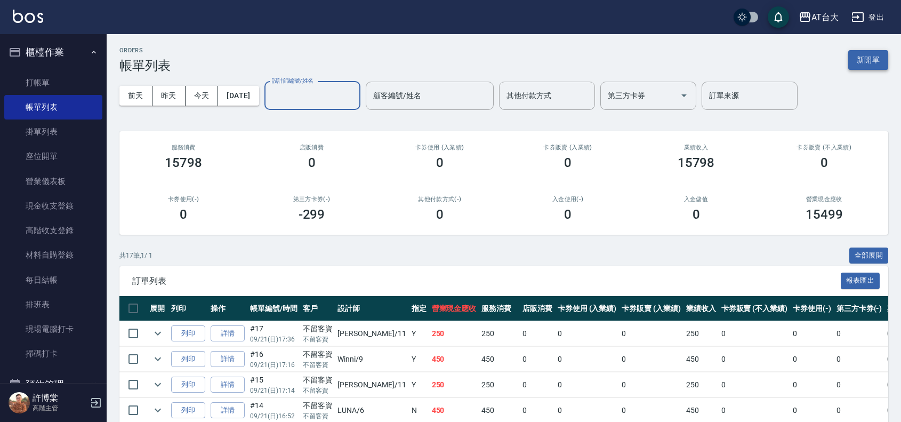
click at [865, 59] on button "新開單" at bounding box center [868, 60] width 40 height 20
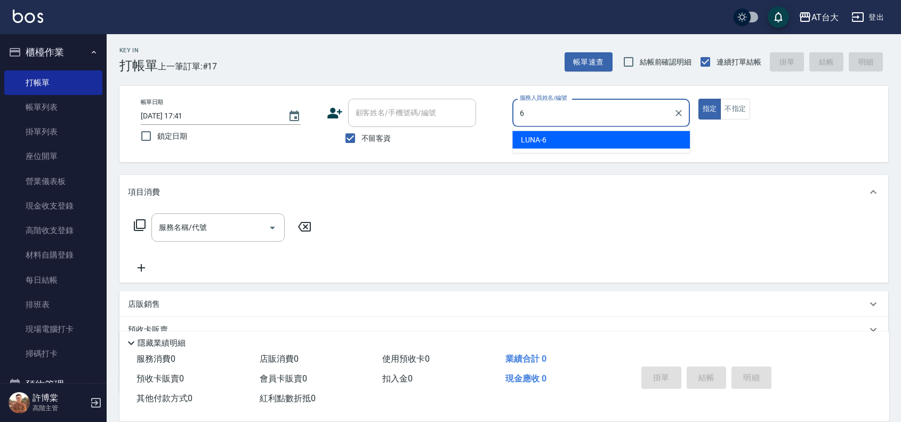
type input "LUNA-6"
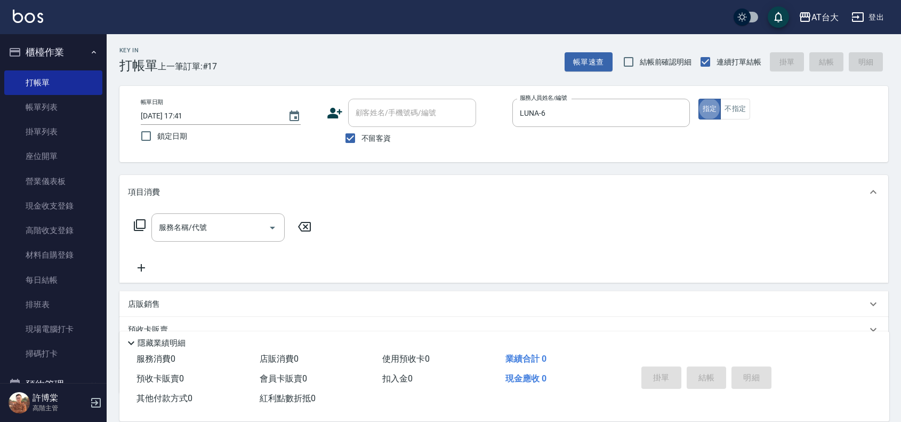
type button "true"
click at [737, 101] on button "不指定" at bounding box center [735, 109] width 30 height 21
type button "false"
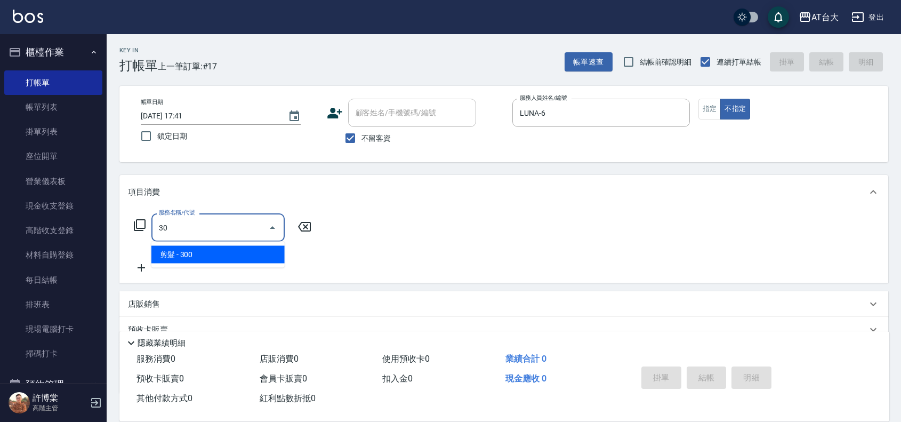
type input "3"
type input "洗髮 (女)(605)"
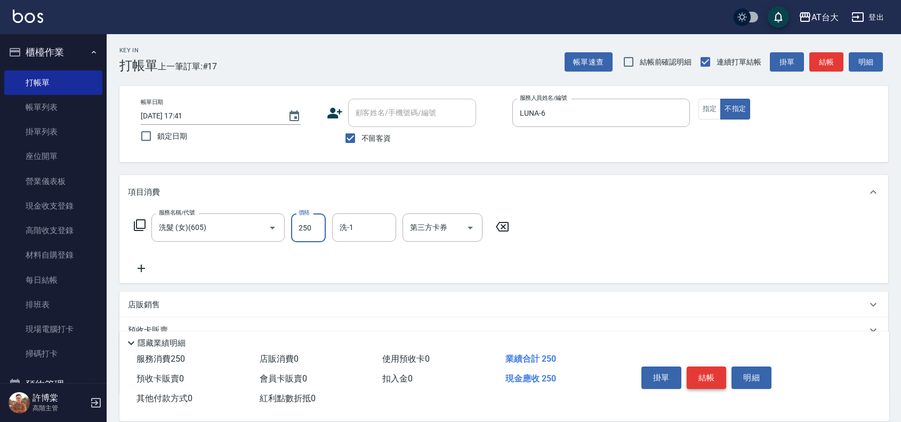
click at [707, 368] on button "結帳" at bounding box center [706, 377] width 40 height 22
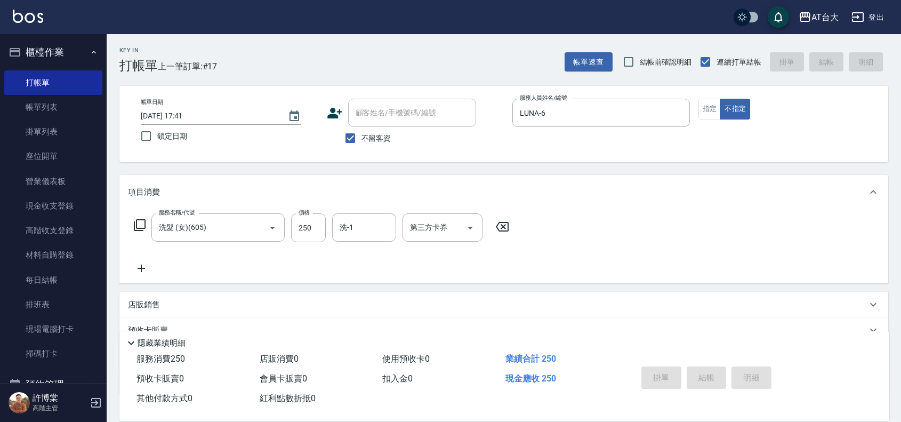
type input "[DATE] 17:55"
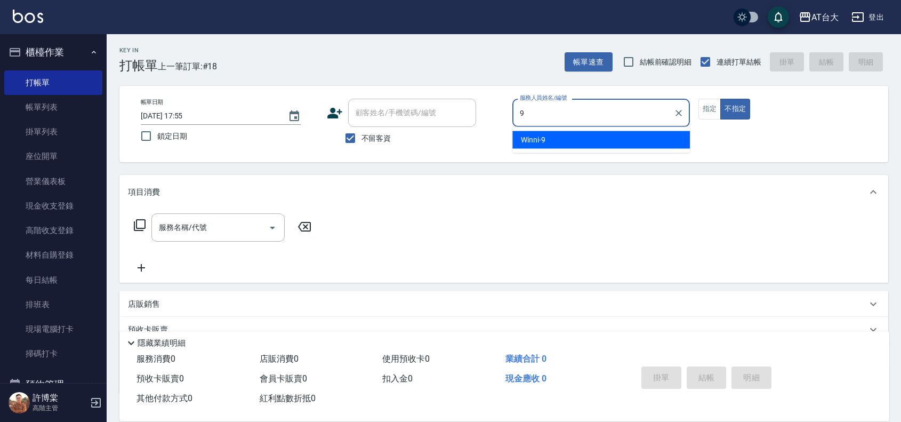
type input "Winni-9"
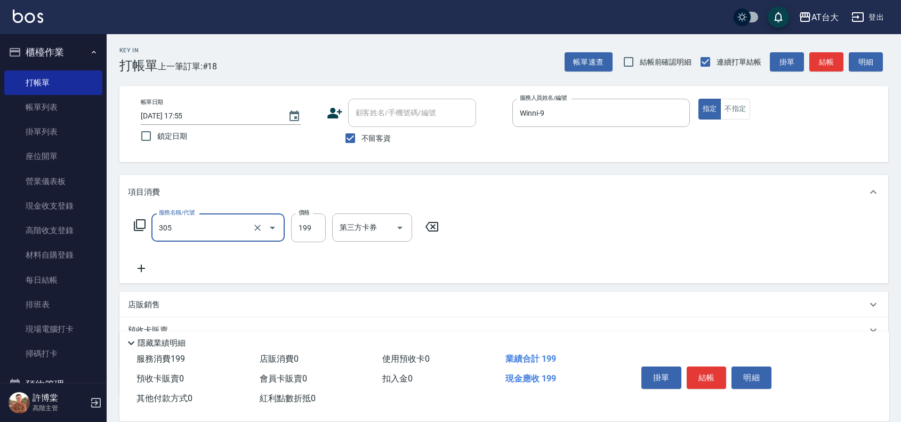
type input "剪髮(305)"
type input "250"
drag, startPoint x: 697, startPoint y: 370, endPoint x: 705, endPoint y: 376, distance: 9.6
click at [705, 376] on button "結帳" at bounding box center [706, 377] width 40 height 22
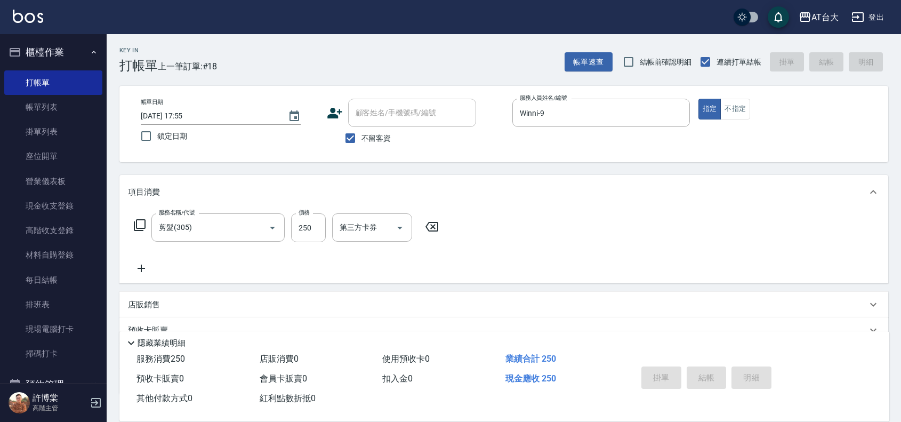
type input "[DATE] 18:11"
